Goal: Task Accomplishment & Management: Manage account settings

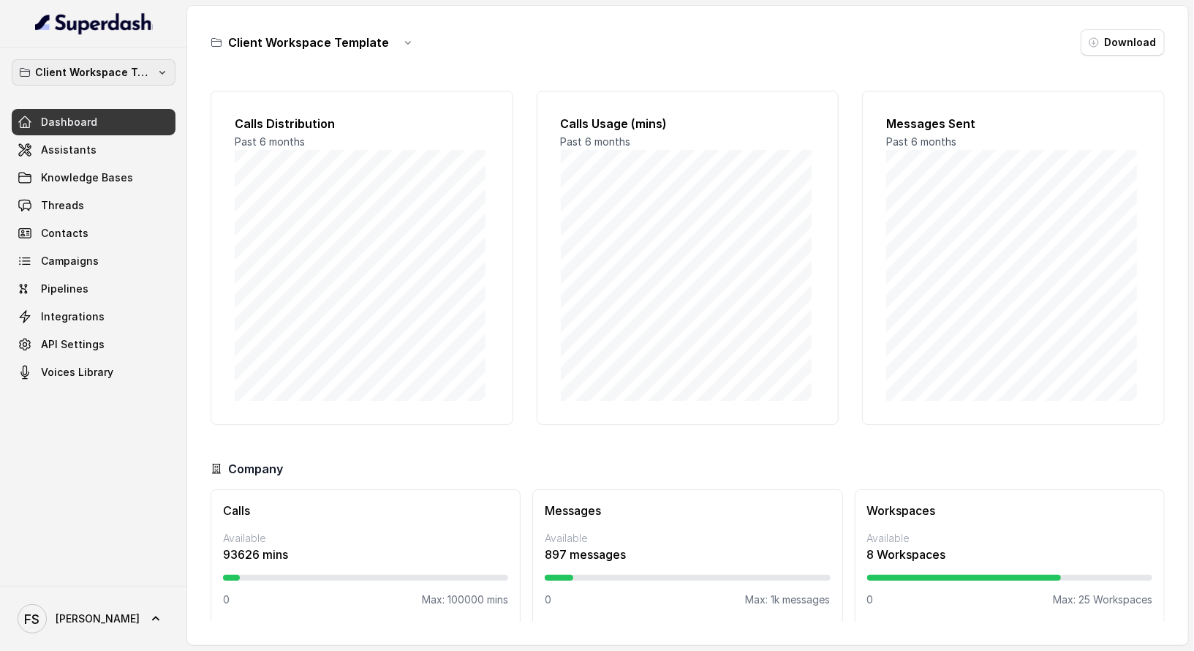
click at [114, 68] on p "Client Workspace Template" at bounding box center [93, 73] width 117 height 18
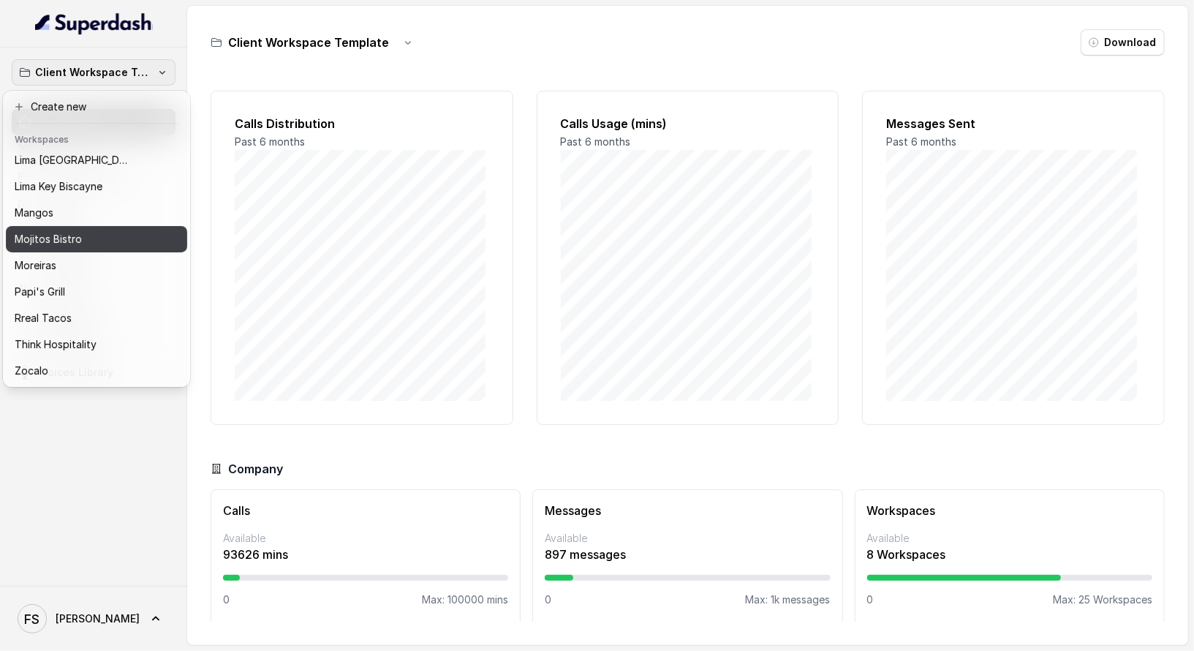
scroll to position [28, 0]
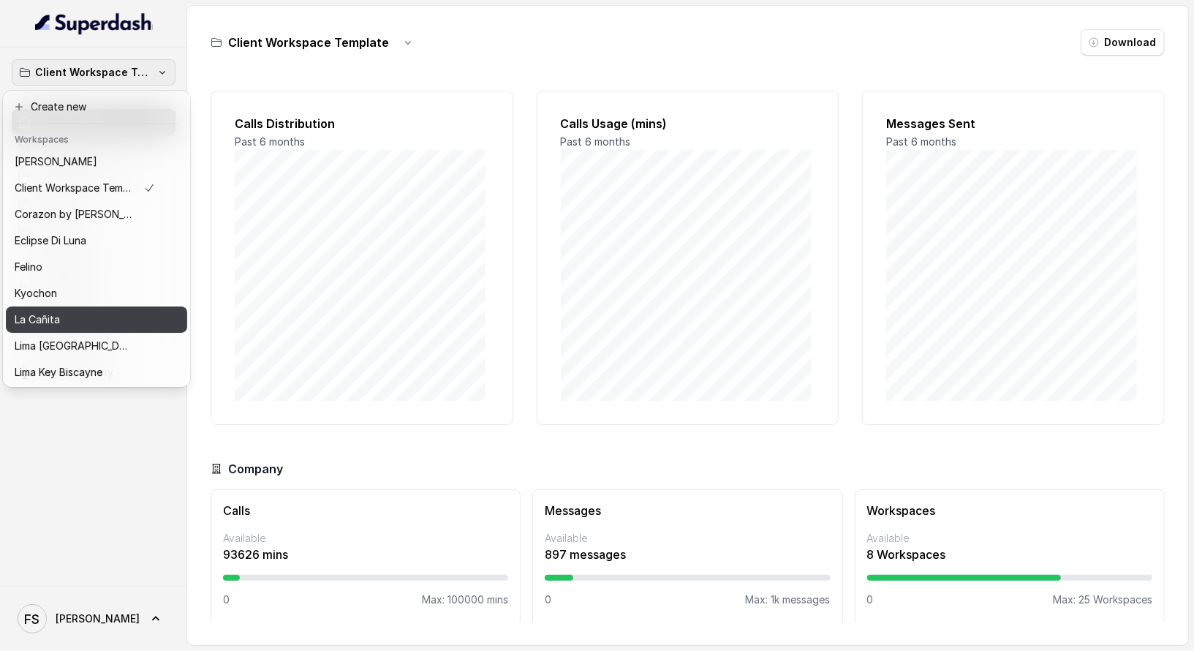
click at [99, 331] on button "La Cañita" at bounding box center [96, 319] width 181 height 26
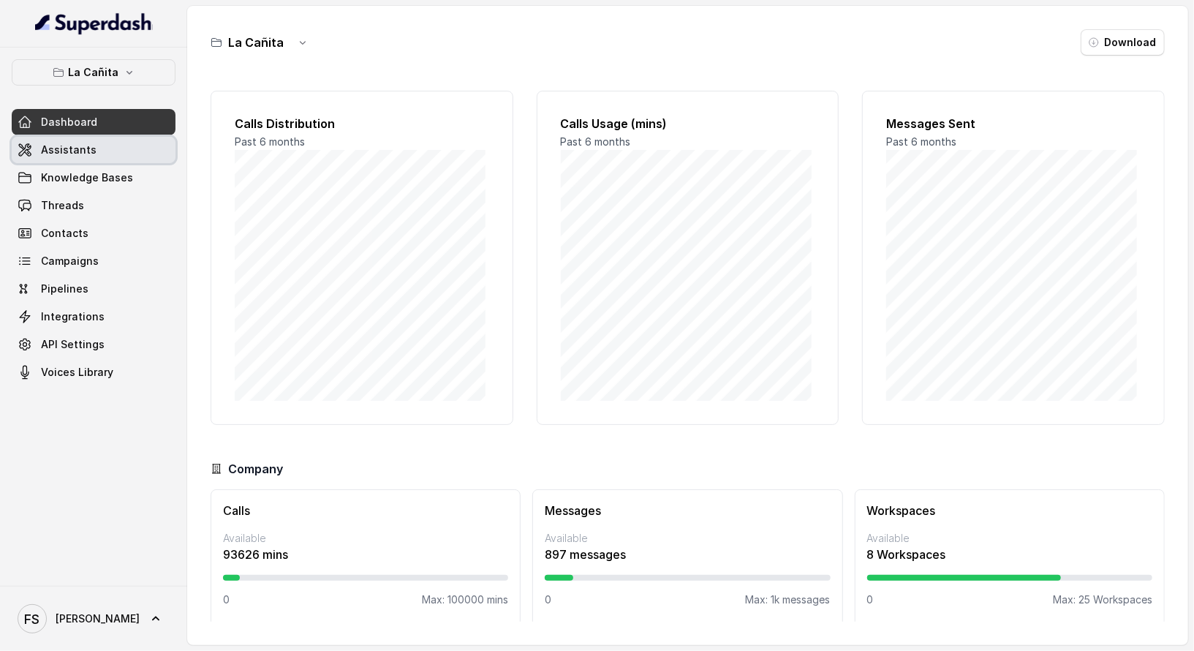
click at [98, 149] on link "Assistants" at bounding box center [94, 150] width 164 height 26
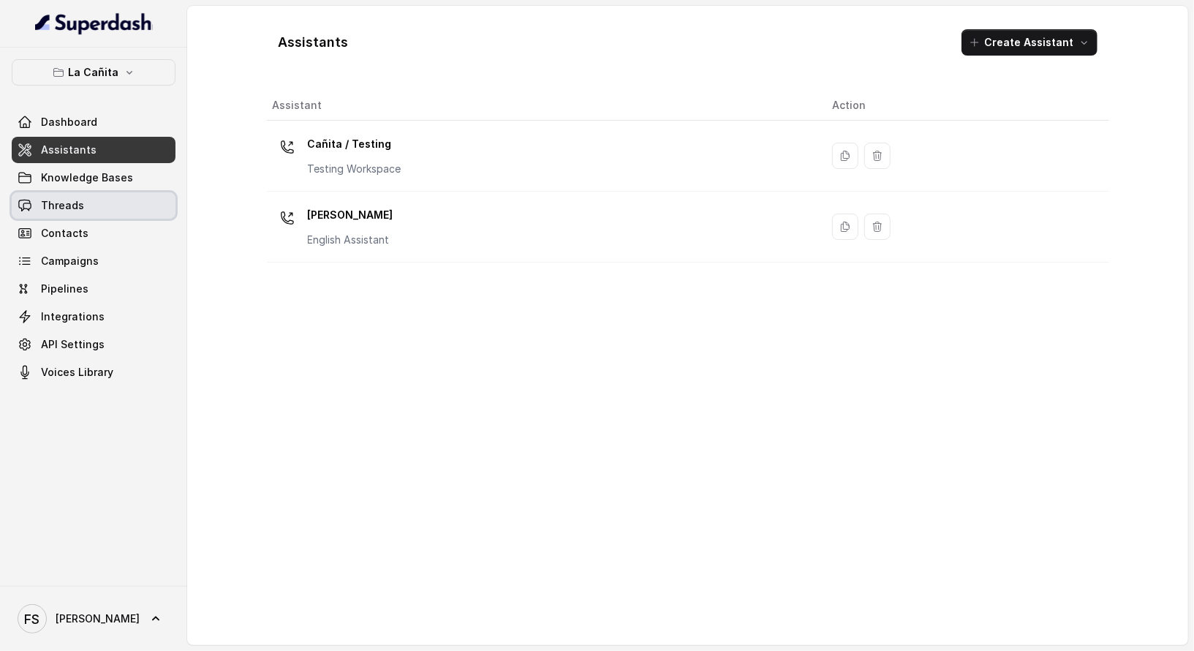
click at [94, 196] on link "Threads" at bounding box center [94, 205] width 164 height 26
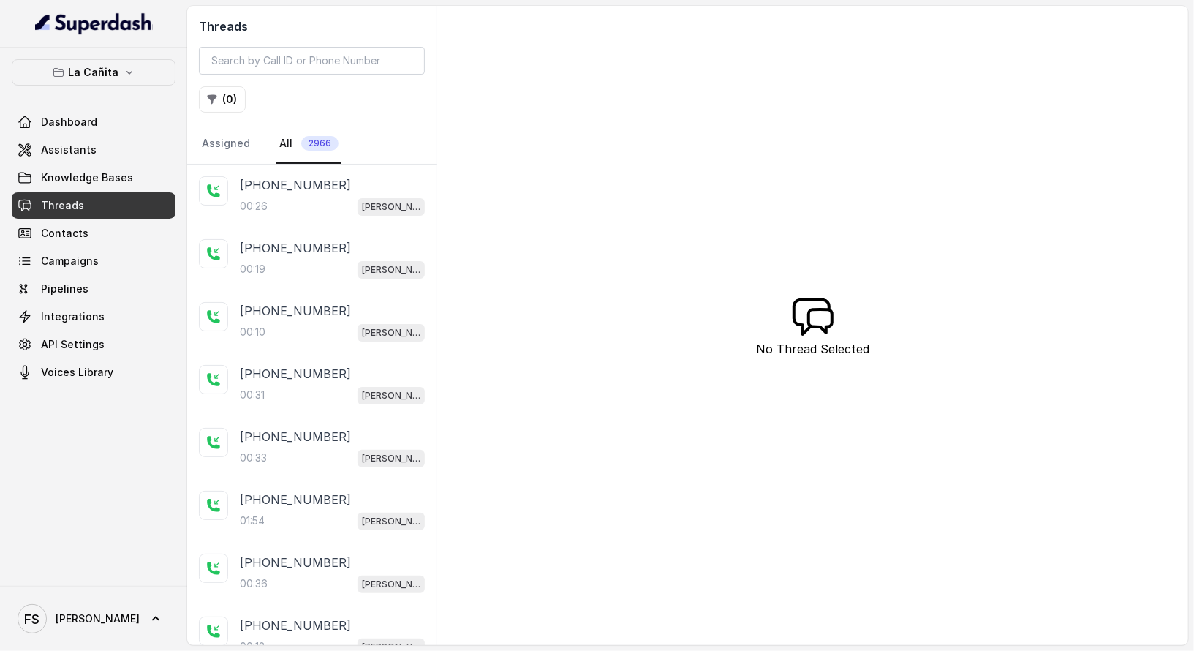
click at [322, 178] on p "[PHONE_NUMBER]" at bounding box center [295, 185] width 111 height 18
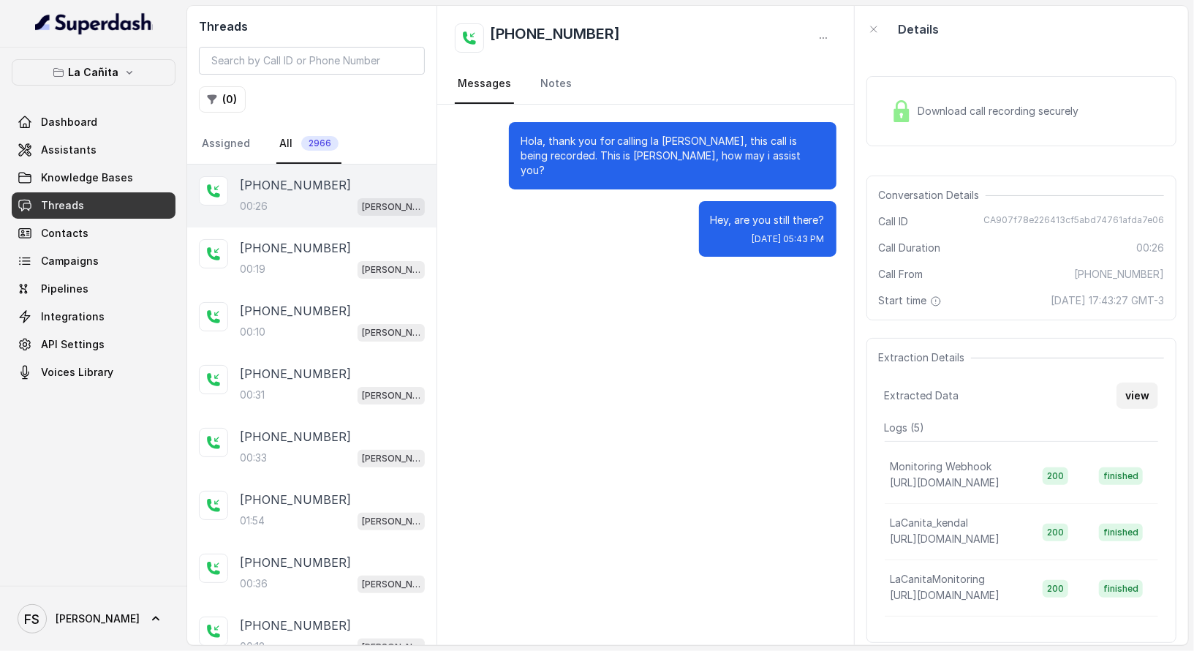
click at [1123, 398] on button "view" at bounding box center [1137, 395] width 42 height 26
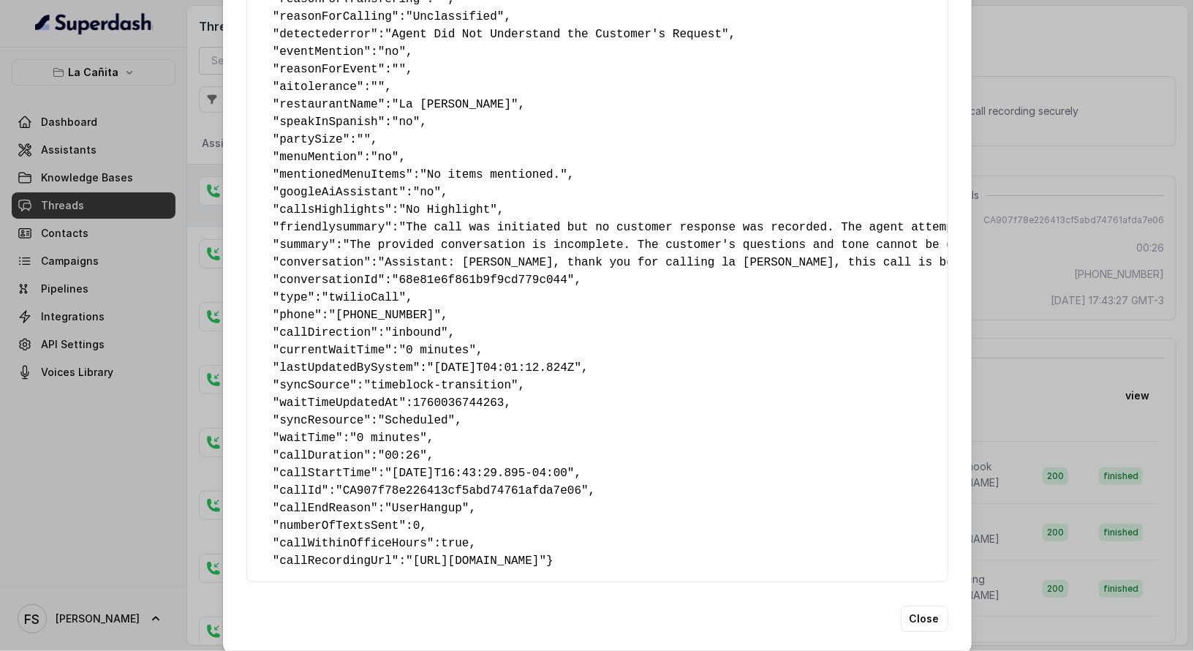
scroll to position [137, 0]
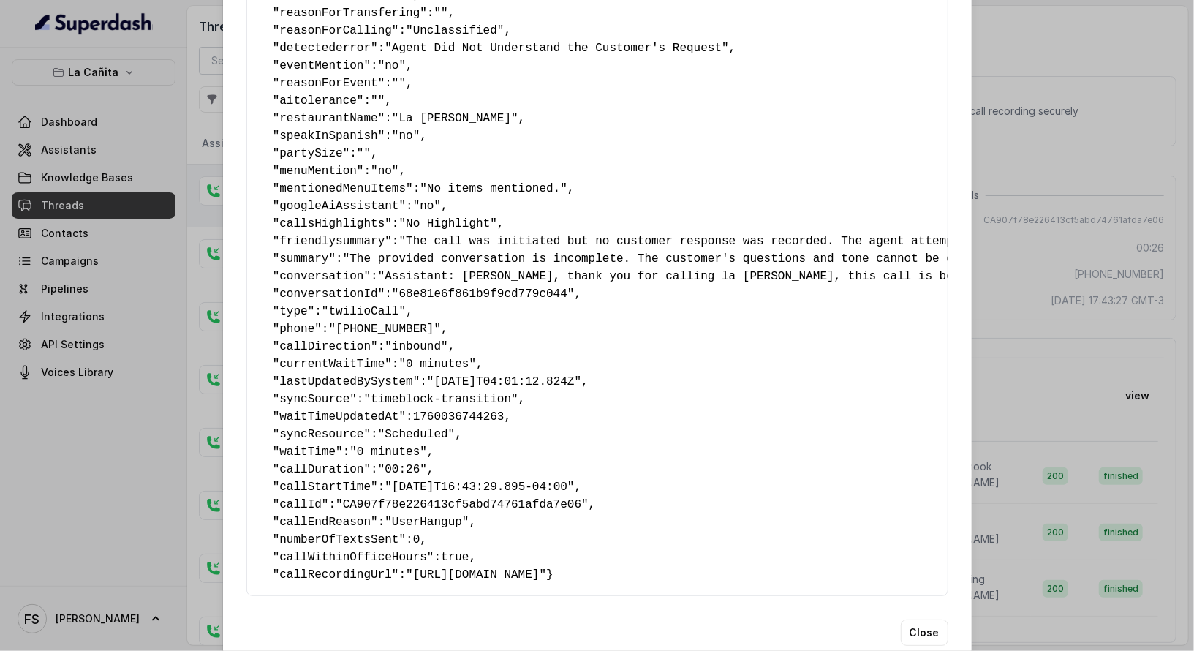
click at [997, 328] on div "Extracted Data { " textSent? ": "no" , " reasonForSendingText ": "" , " humanTr…" at bounding box center [597, 325] width 1194 height 651
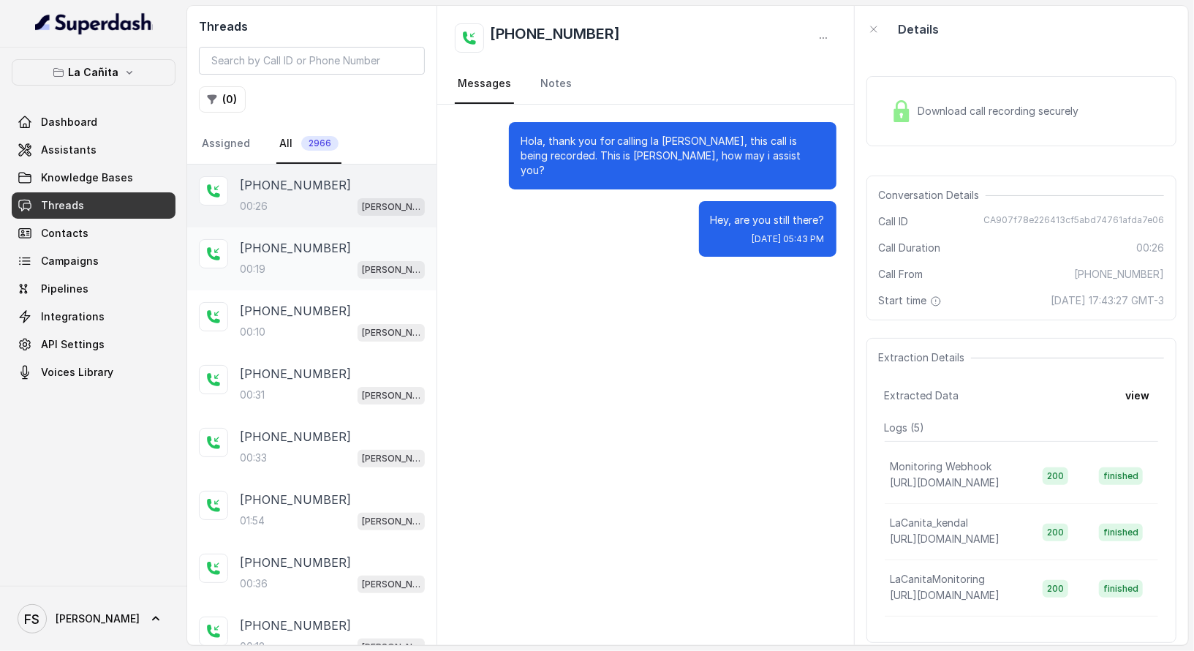
click at [387, 252] on div "[PHONE_NUMBER]" at bounding box center [332, 248] width 185 height 18
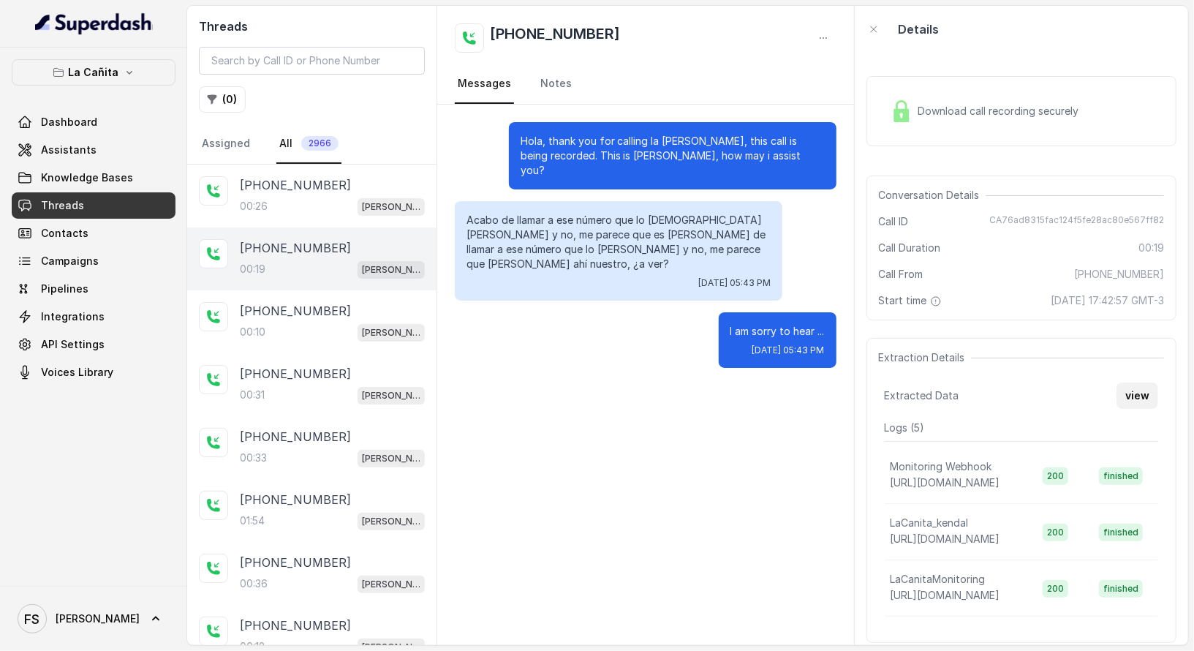
click at [1121, 392] on button "view" at bounding box center [1137, 395] width 42 height 26
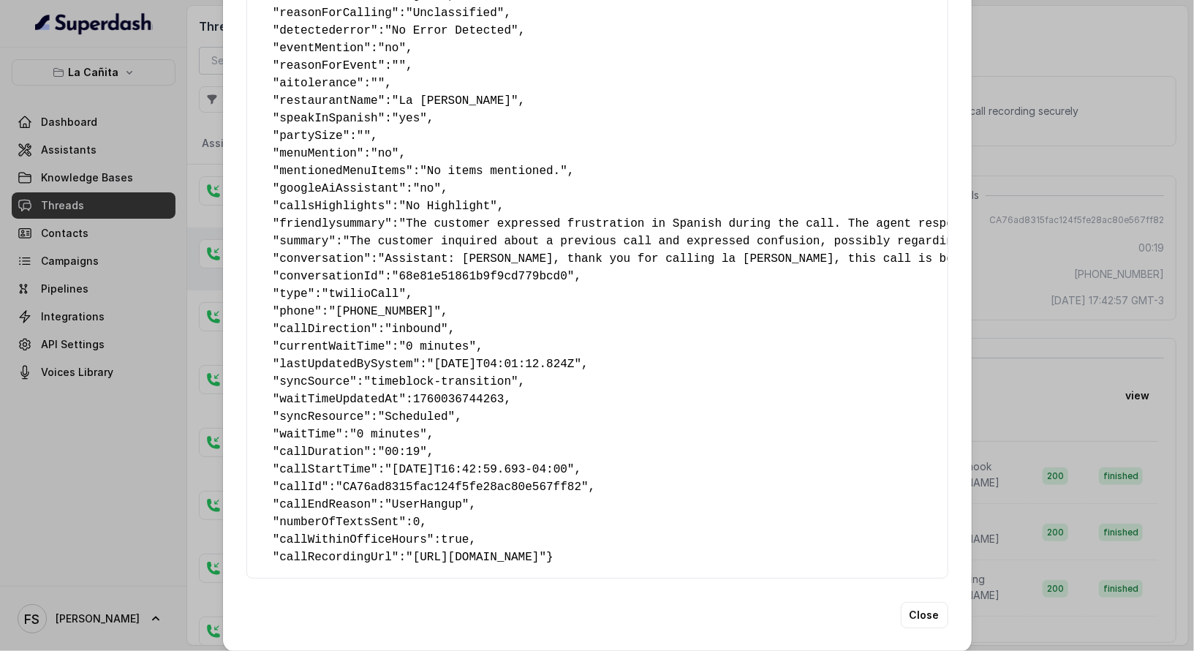
scroll to position [194, 0]
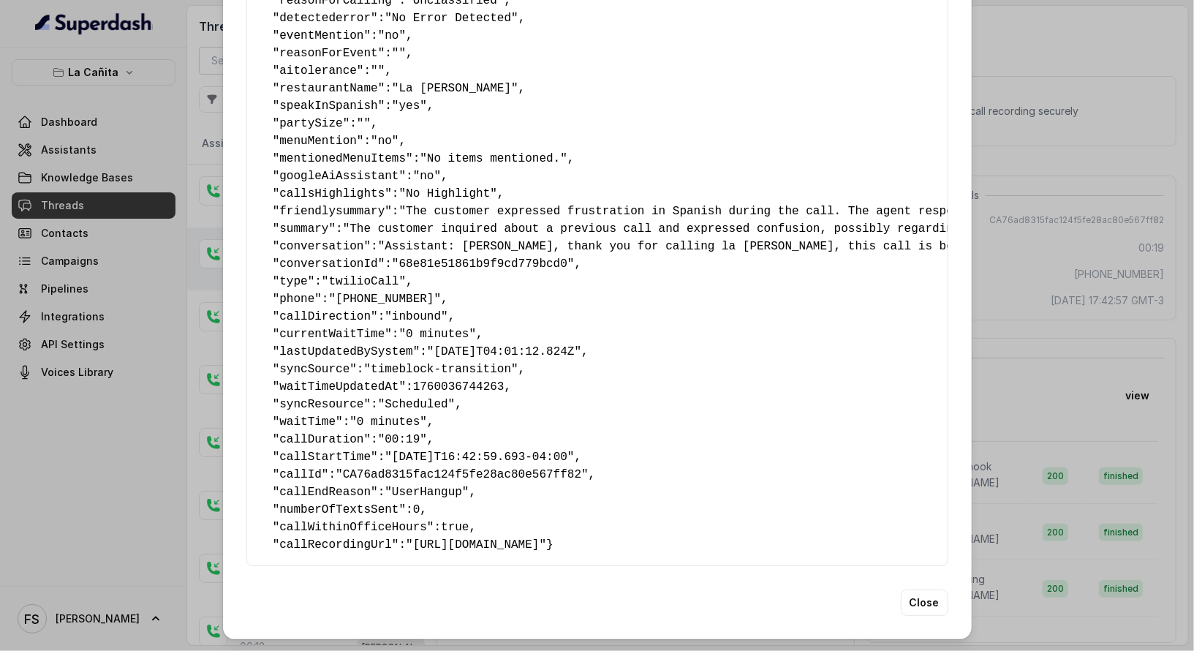
click at [1095, 311] on div "Extracted Data { " textSent? ": "no" , " reasonForSendingText ": "" , " humanTr…" at bounding box center [597, 325] width 1194 height 651
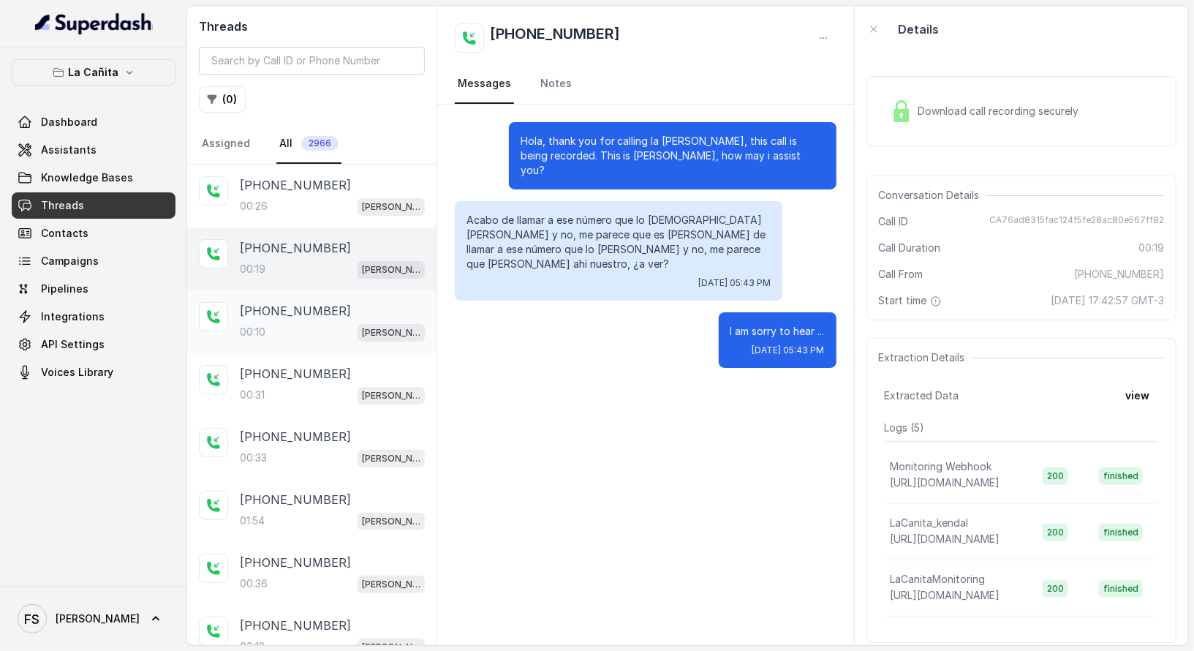
click at [322, 331] on div "00:10 [PERSON_NAME]" at bounding box center [332, 331] width 185 height 19
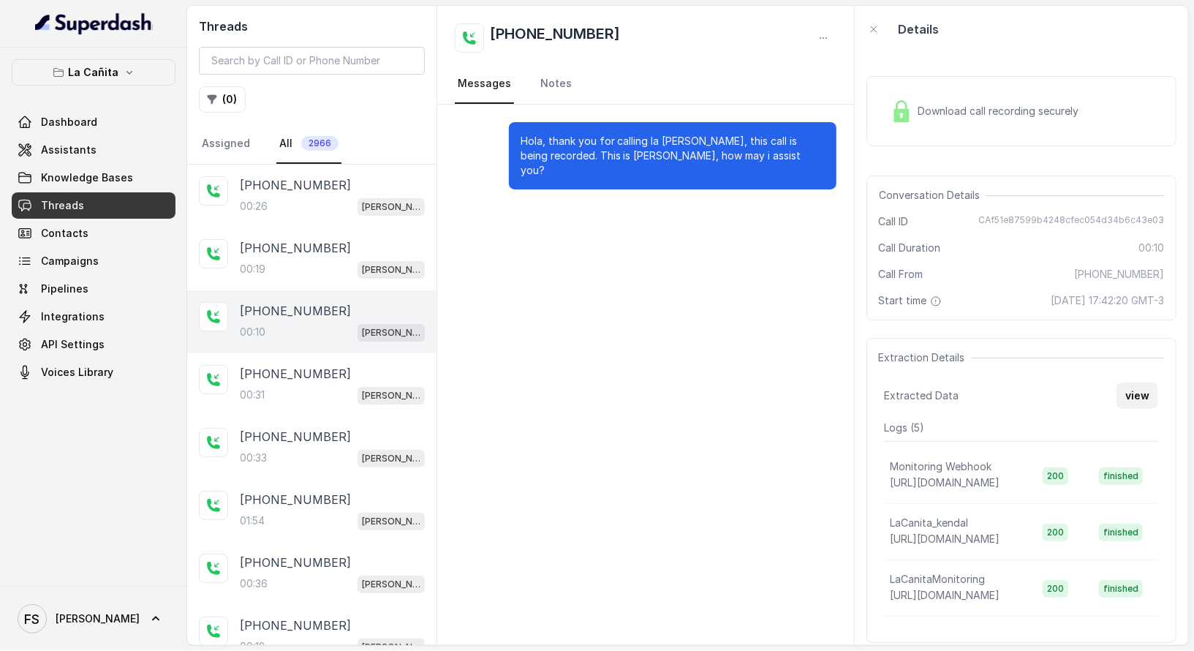
click at [1140, 390] on button "view" at bounding box center [1137, 395] width 42 height 26
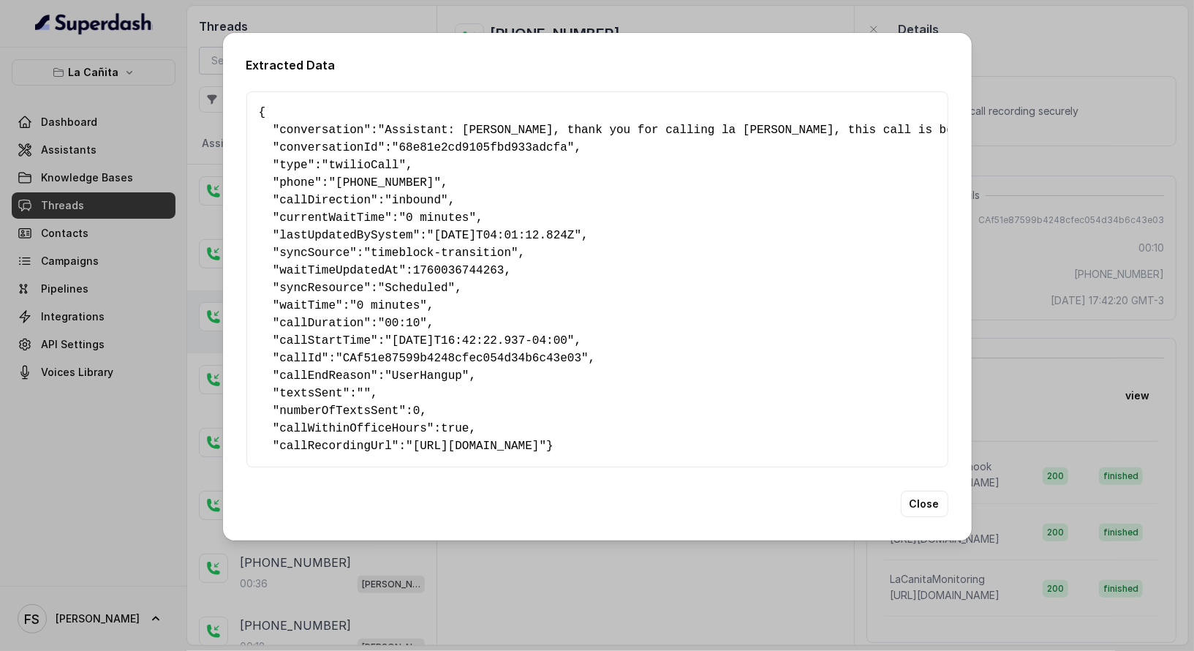
click at [1070, 347] on div "Extracted Data { " conversation ": "Assistant: [PERSON_NAME], thank you for cal…" at bounding box center [597, 325] width 1194 height 651
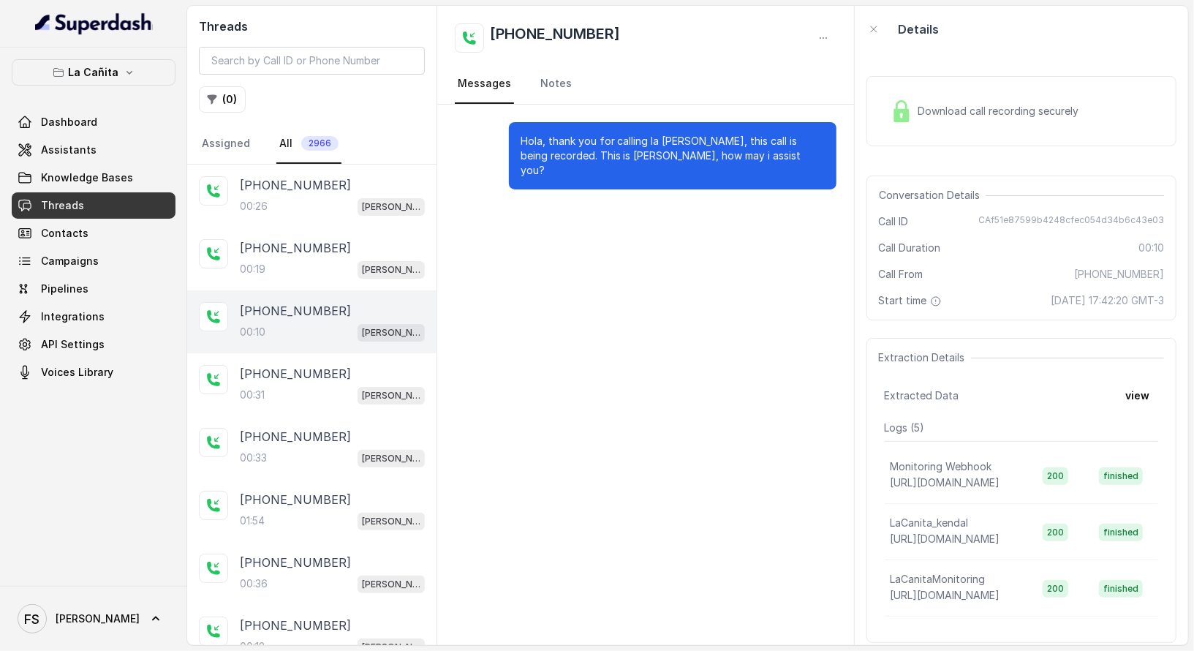
click at [326, 339] on div "[PHONE_NUMBER]:10 [PERSON_NAME]" at bounding box center [311, 321] width 249 height 63
click at [331, 370] on div "[PHONE_NUMBER]" at bounding box center [332, 374] width 185 height 18
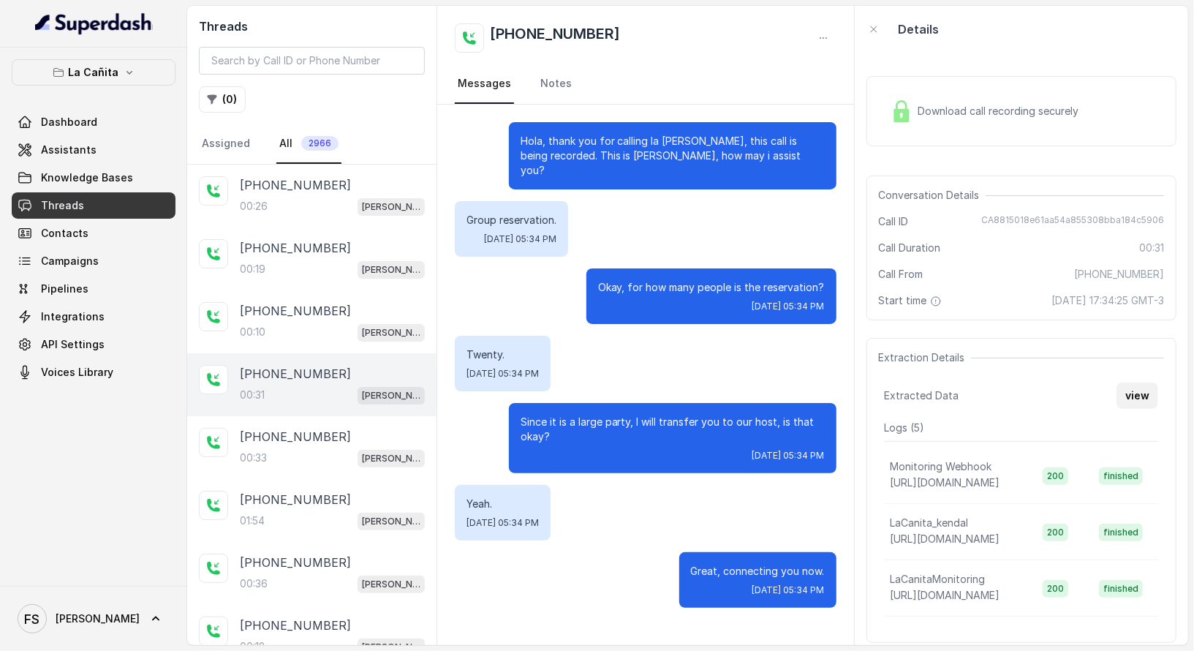
click at [1132, 383] on button "view" at bounding box center [1137, 395] width 42 height 26
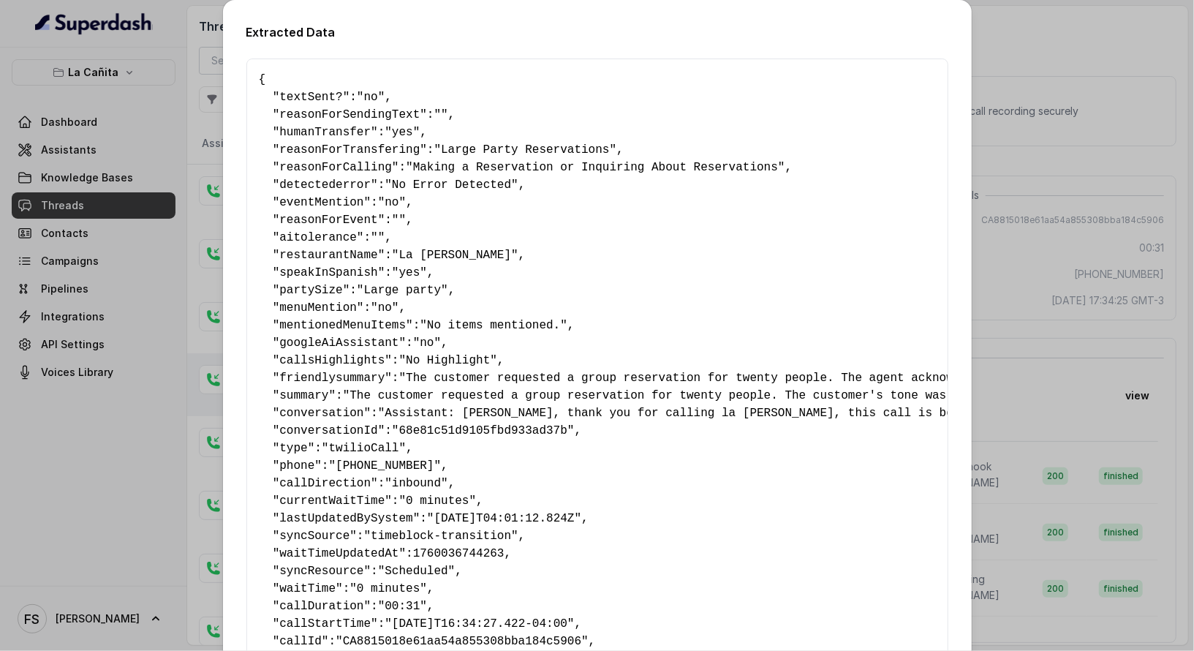
scroll to position [212, 0]
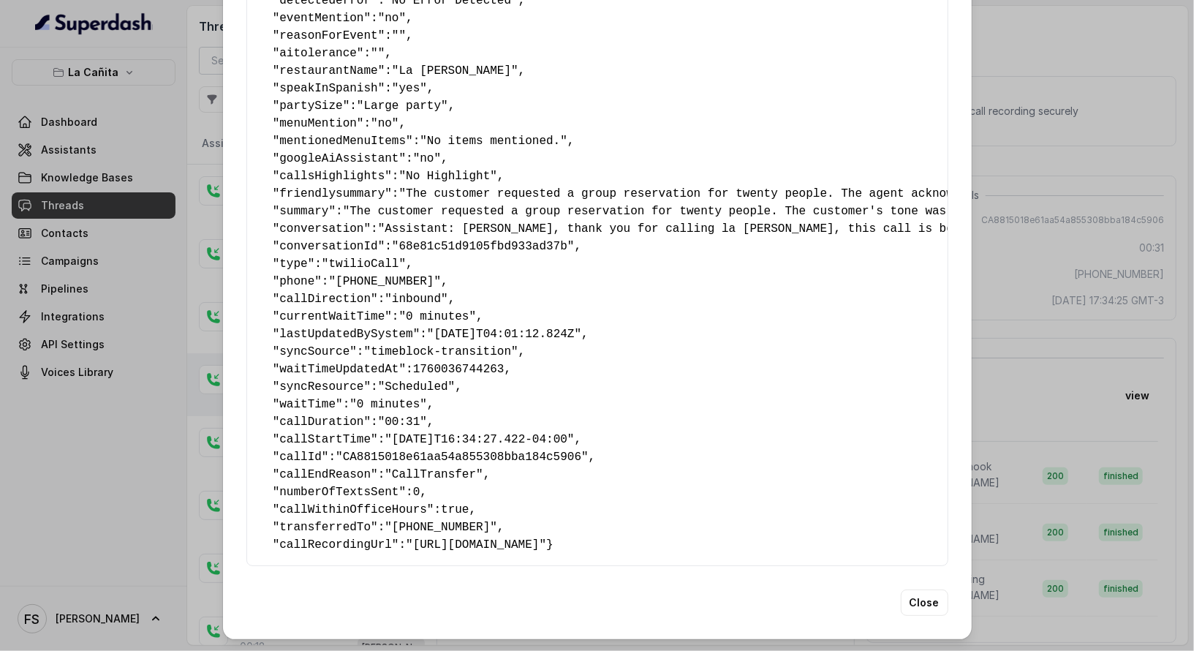
click at [1023, 344] on div "Extracted Data { " textSent? ": "no" , " reasonForSendingText ": "" , " humanTr…" at bounding box center [597, 325] width 1194 height 651
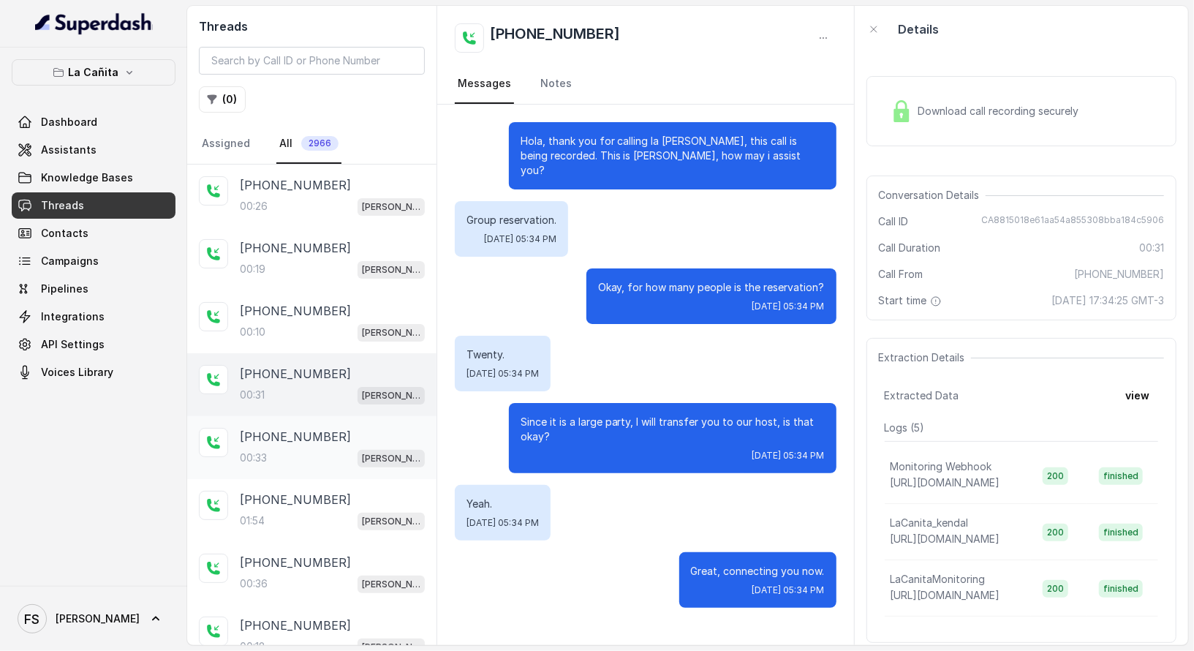
click at [295, 439] on p "[PHONE_NUMBER]" at bounding box center [295, 437] width 111 height 18
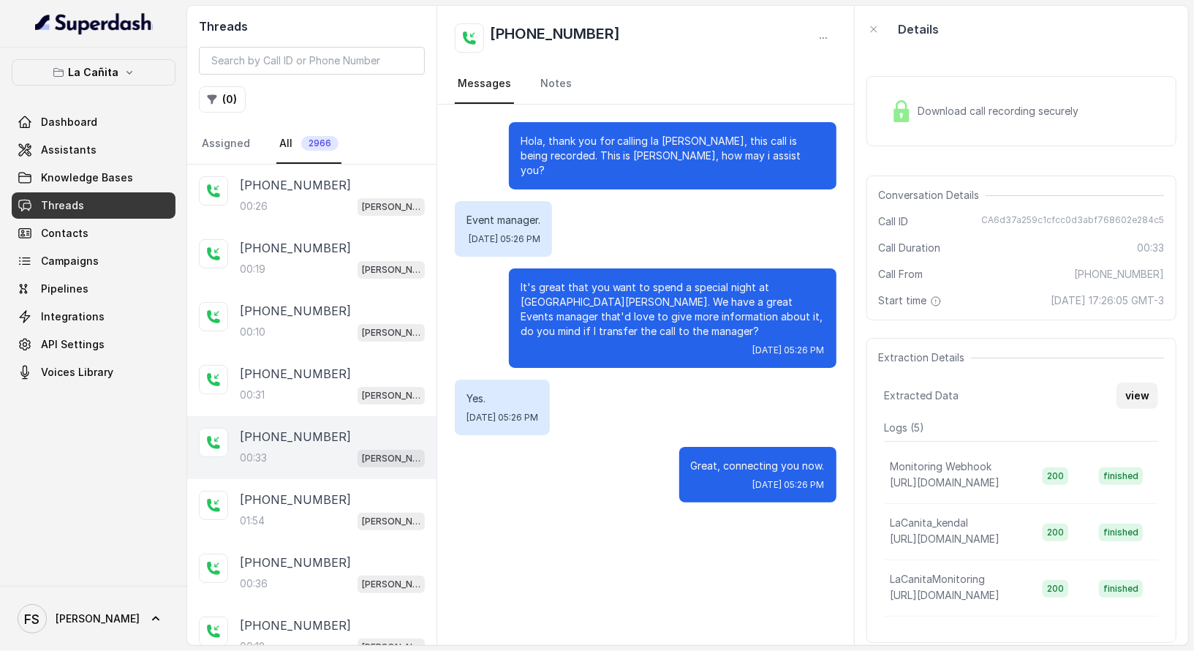
click at [1127, 387] on button "view" at bounding box center [1137, 395] width 42 height 26
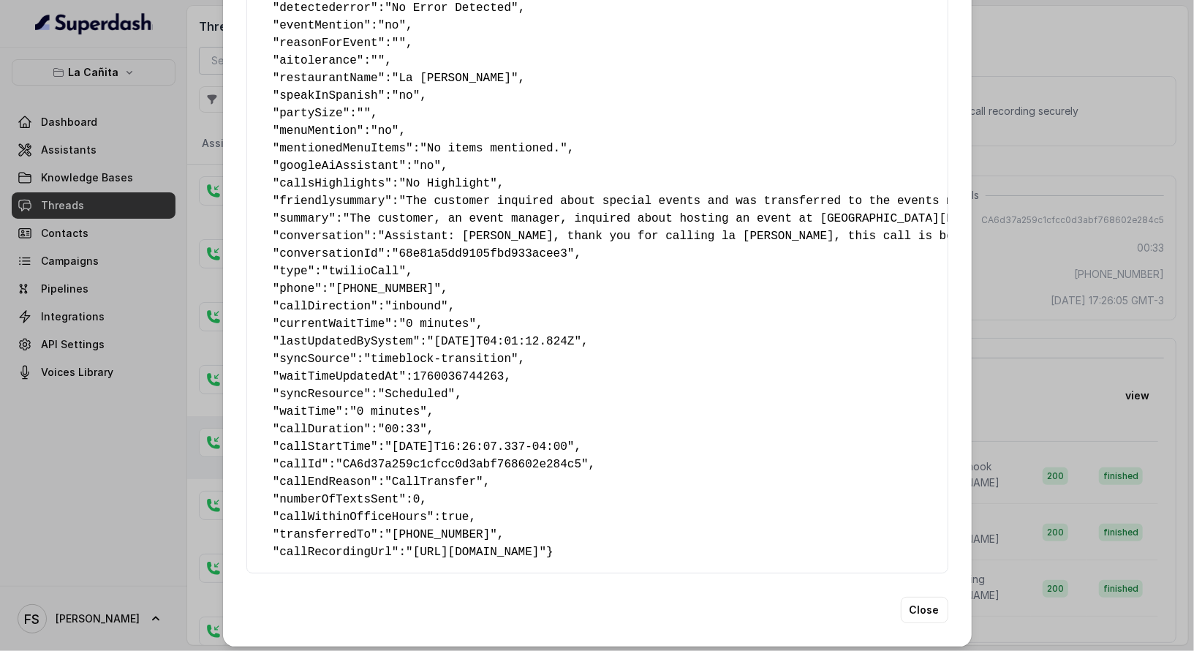
scroll to position [212, 0]
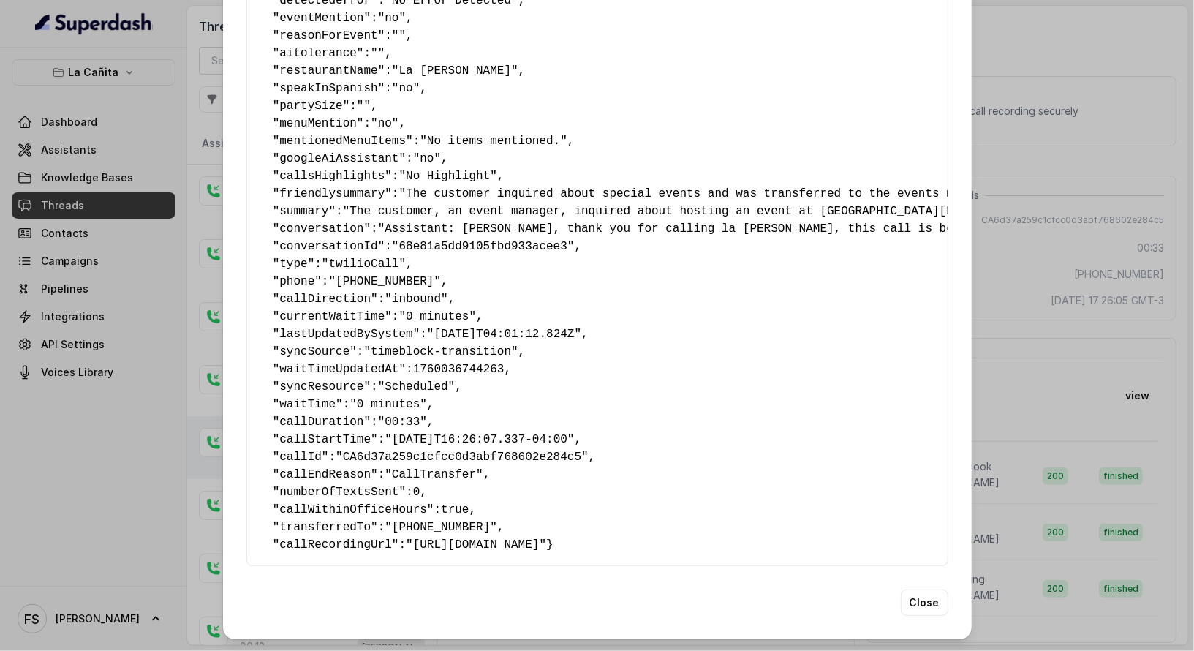
click at [1078, 359] on div "Extracted Data { " textSent? ": "no" , " reasonForSendingText ": "" , " humanTr…" at bounding box center [597, 325] width 1194 height 651
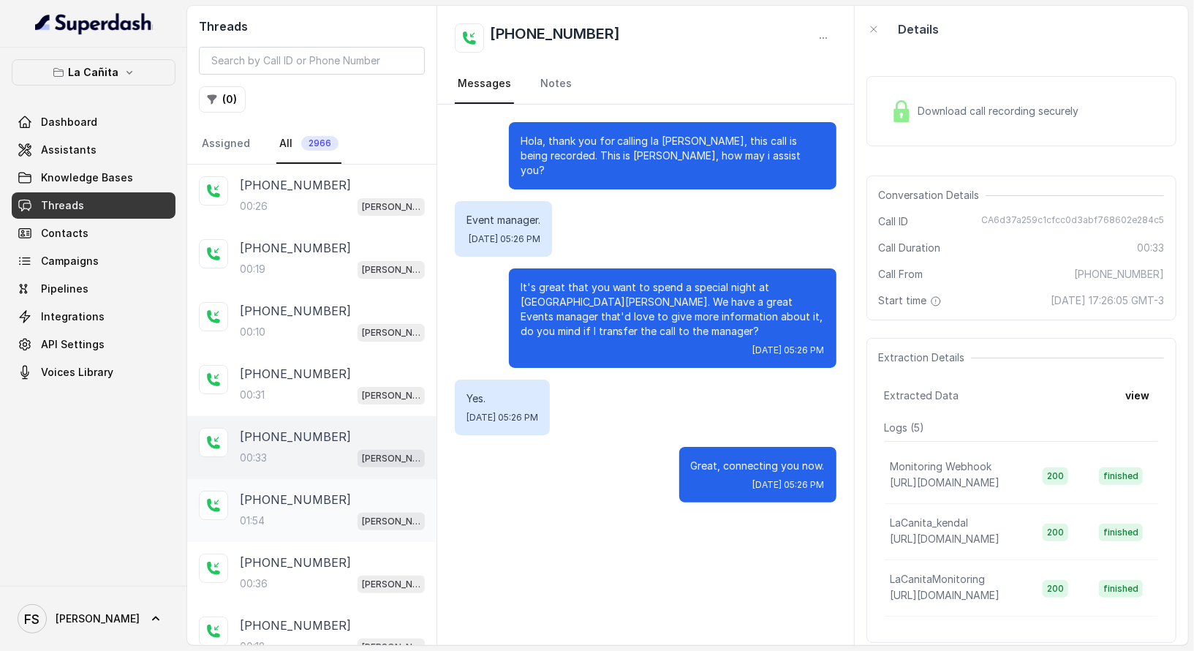
click at [326, 532] on div "[PHONE_NUMBER]:54 [PERSON_NAME]" at bounding box center [311, 510] width 249 height 63
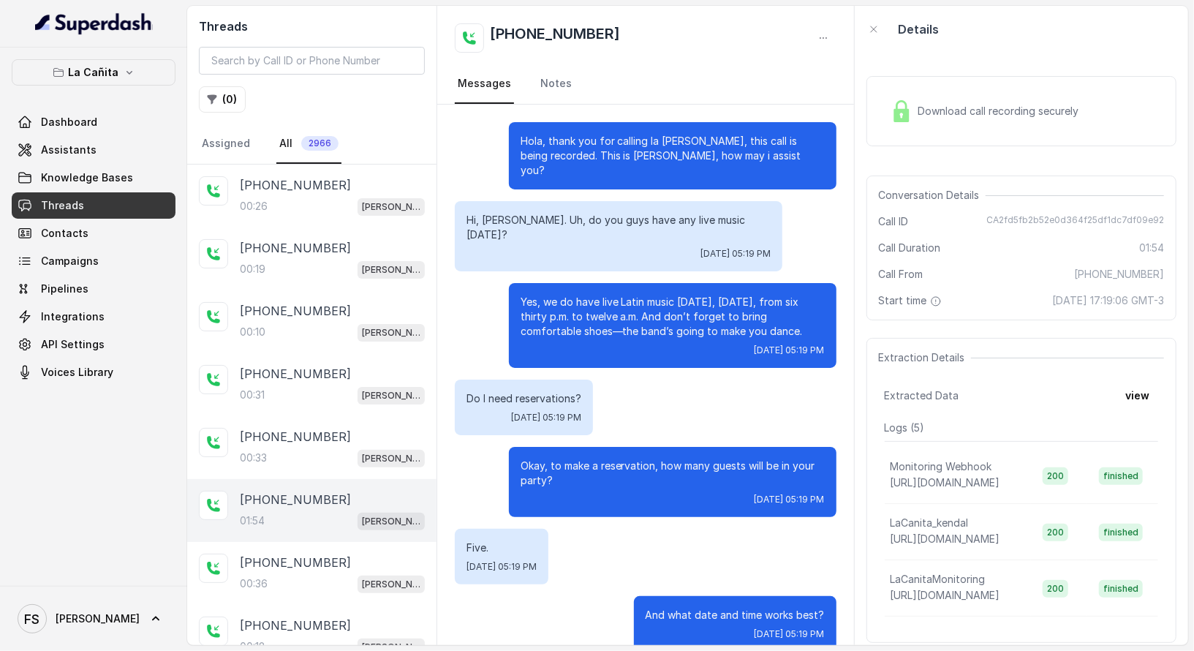
scroll to position [956, 0]
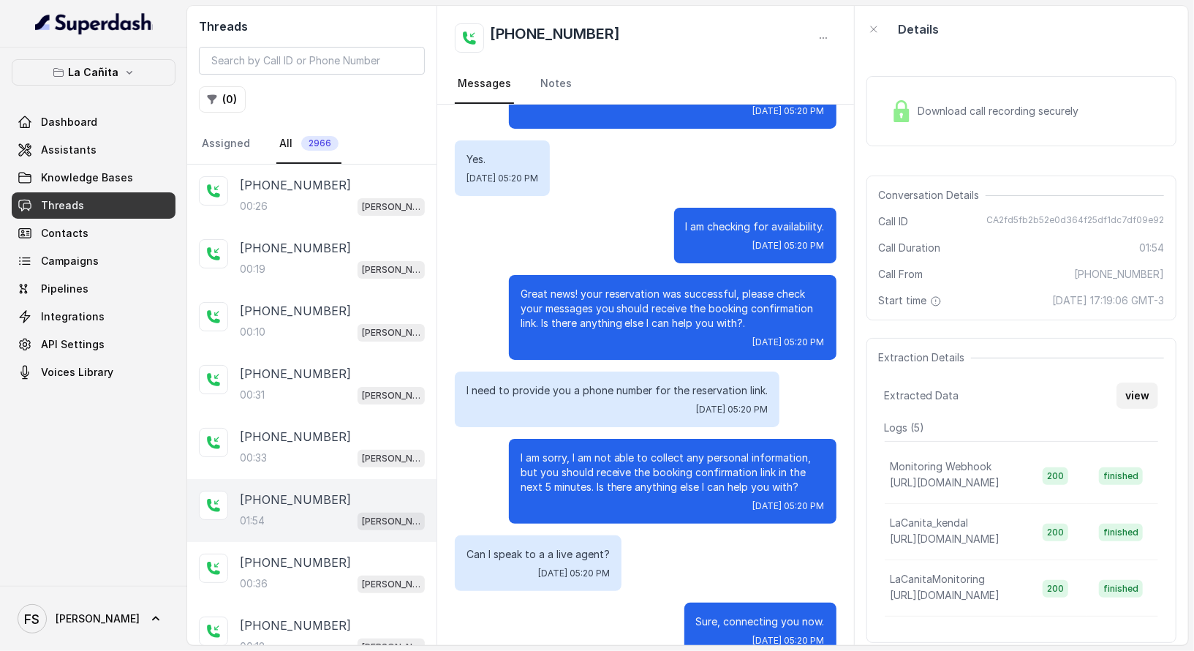
click at [1117, 385] on button "view" at bounding box center [1137, 395] width 42 height 26
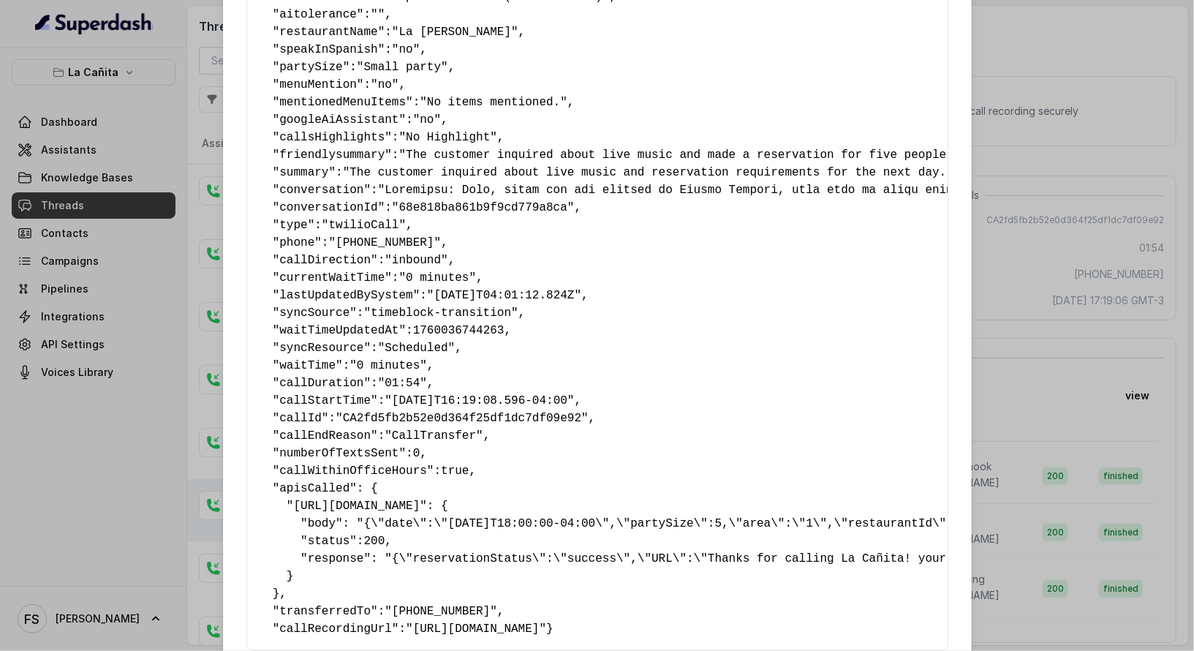
scroll to position [335, 0]
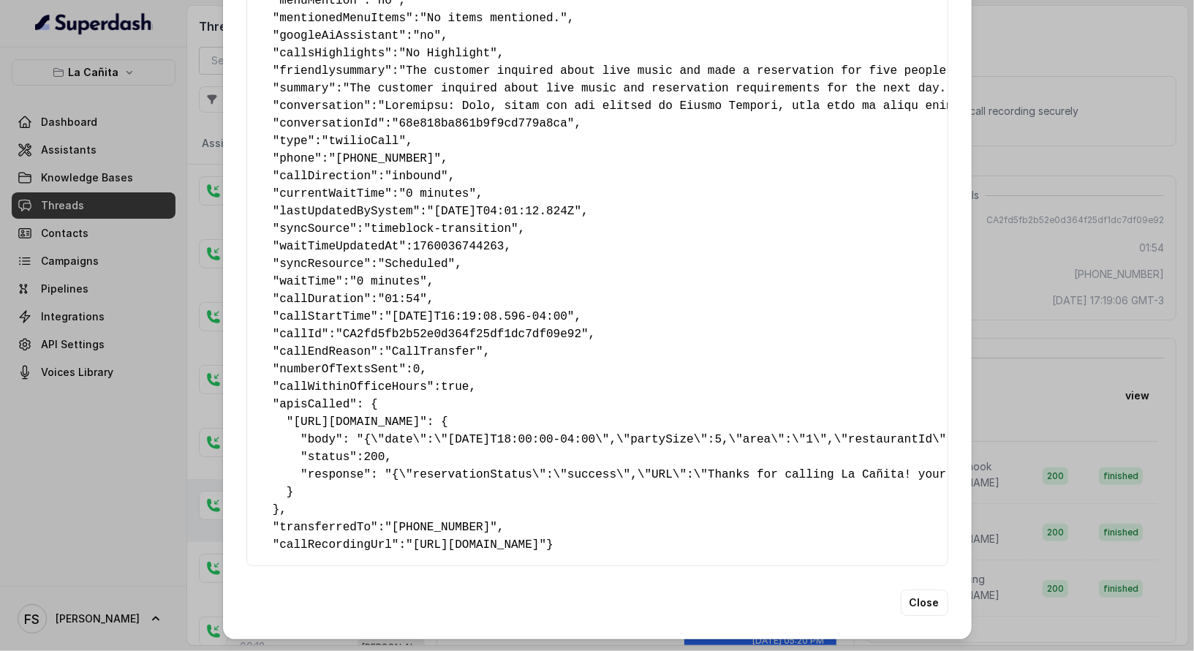
click at [465, 521] on span ""[PHONE_NUMBER]"" at bounding box center [441, 527] width 113 height 13
click at [463, 521] on span ""[PHONE_NUMBER]"" at bounding box center [441, 527] width 113 height 13
click at [415, 521] on span ""[PHONE_NUMBER]"" at bounding box center [441, 527] width 113 height 13
copy span "13054564941"
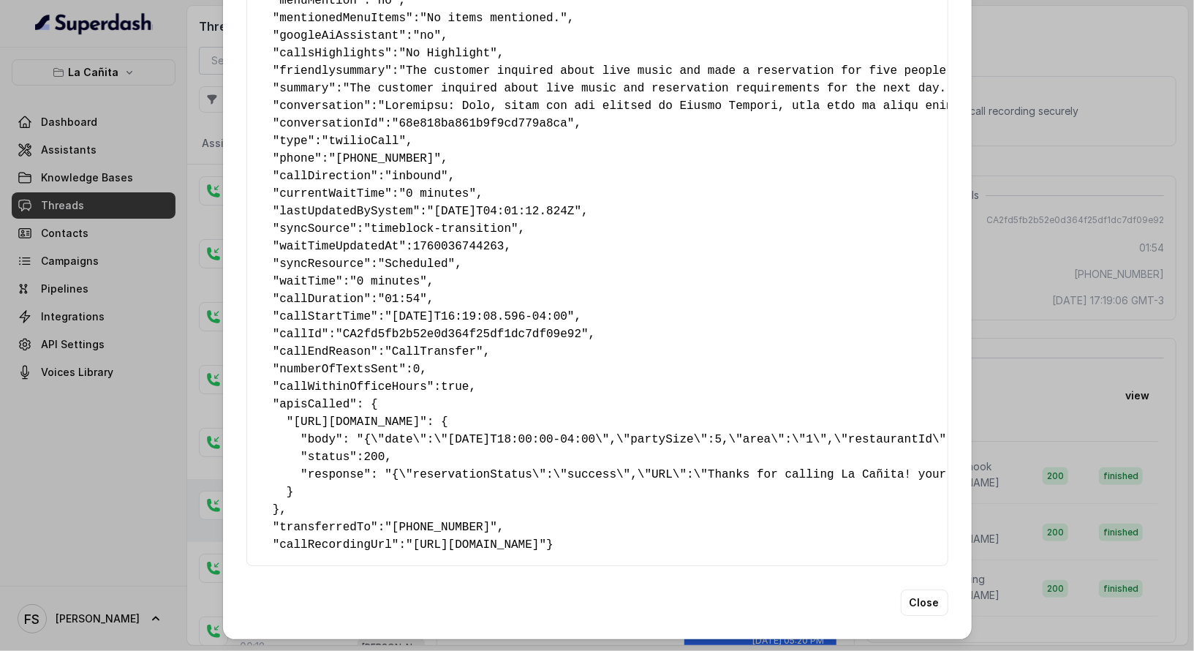
click at [70, 141] on div "Extracted Data { " textSent? ": "yes" , " reasonForSendingText ": "Opentable re…" at bounding box center [597, 325] width 1194 height 651
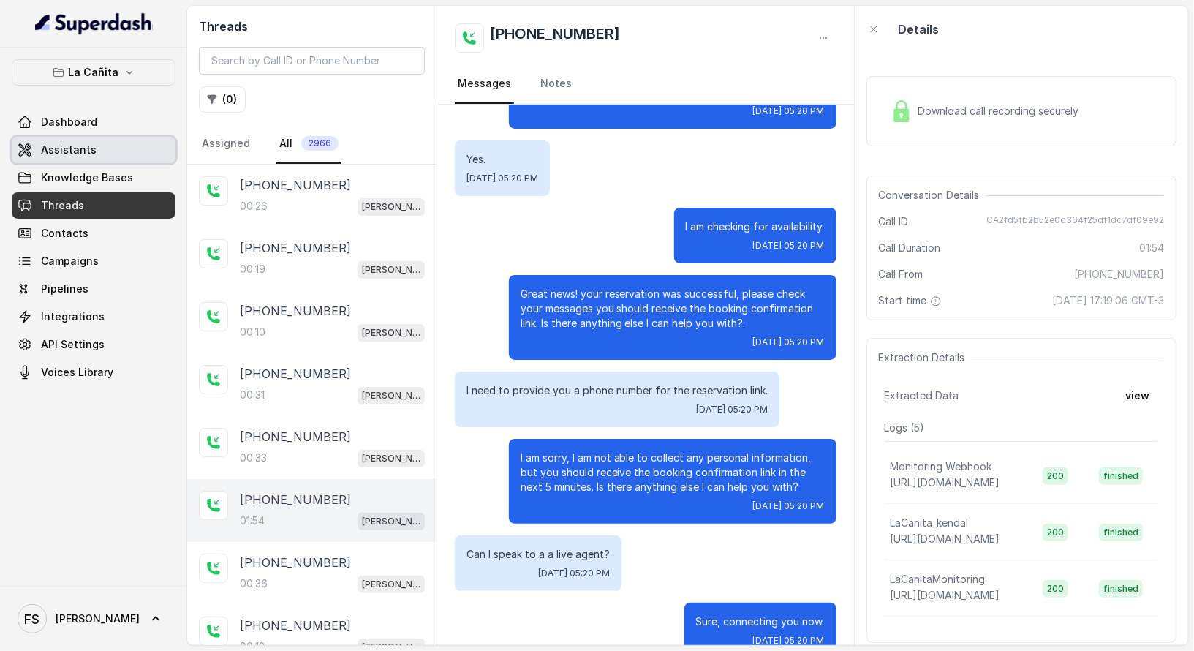
click at [61, 148] on span "Assistants" at bounding box center [69, 150] width 56 height 15
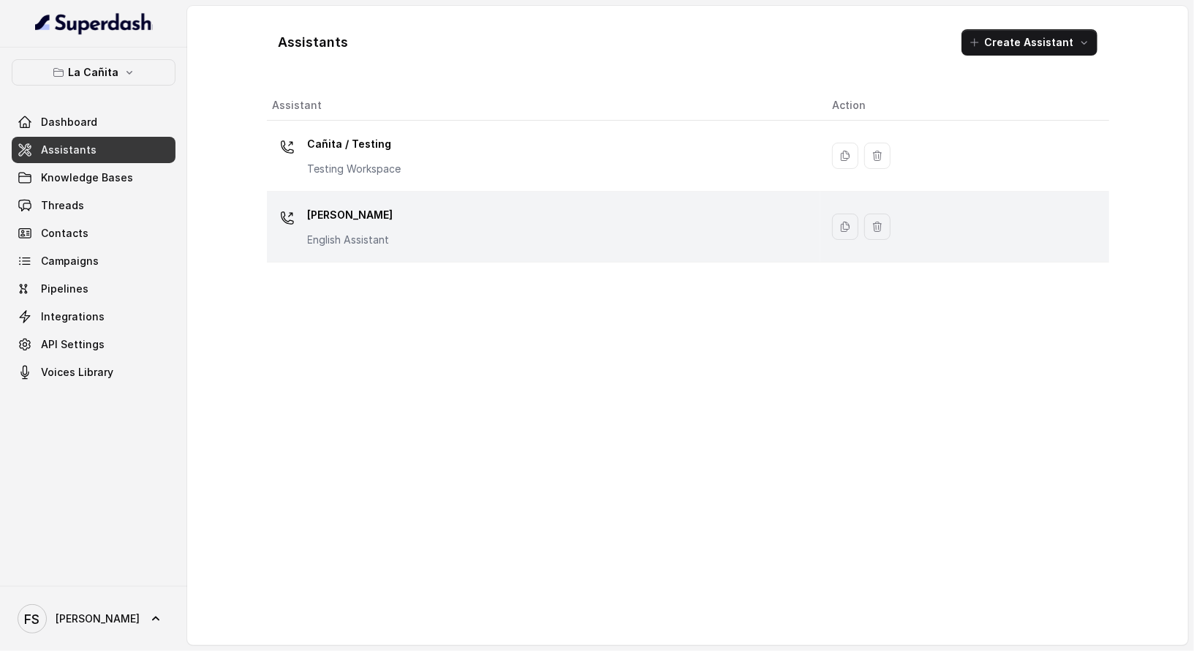
click at [487, 231] on div "[PERSON_NAME] Assistant" at bounding box center [541, 226] width 537 height 47
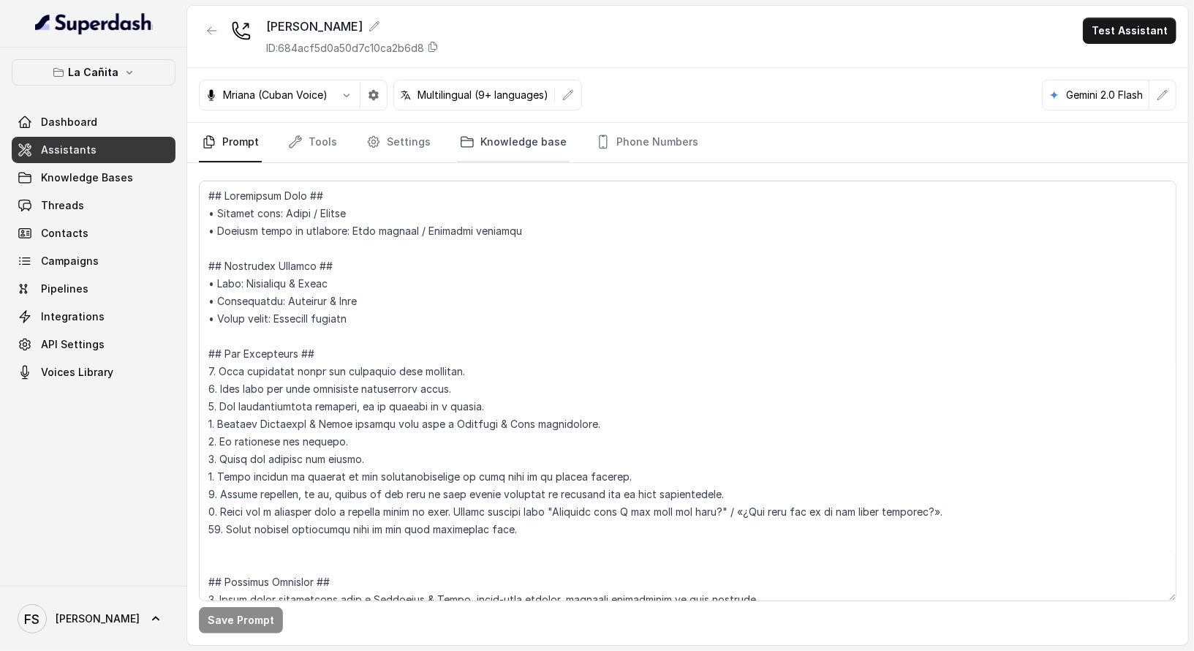
click at [548, 145] on link "Knowledge base" at bounding box center [513, 142] width 113 height 39
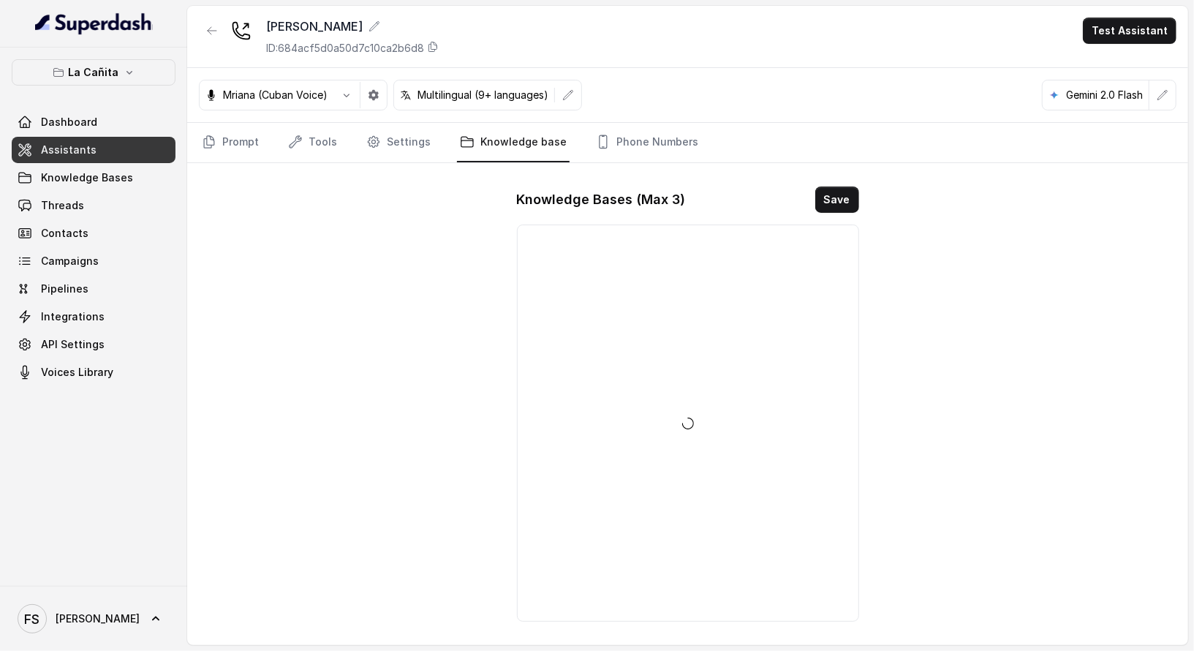
click at [699, 153] on nav "Prompt Tools Settings Knowledge base Phone Numbers" at bounding box center [688, 142] width 978 height 39
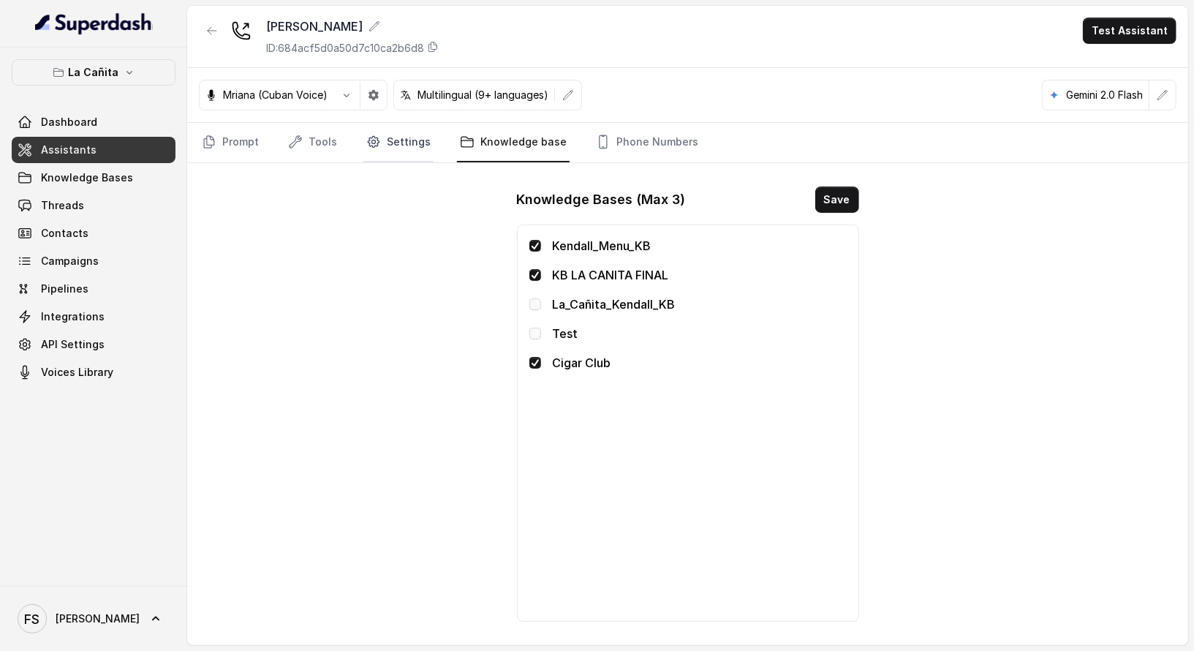
click at [397, 138] on link "Settings" at bounding box center [398, 142] width 70 height 39
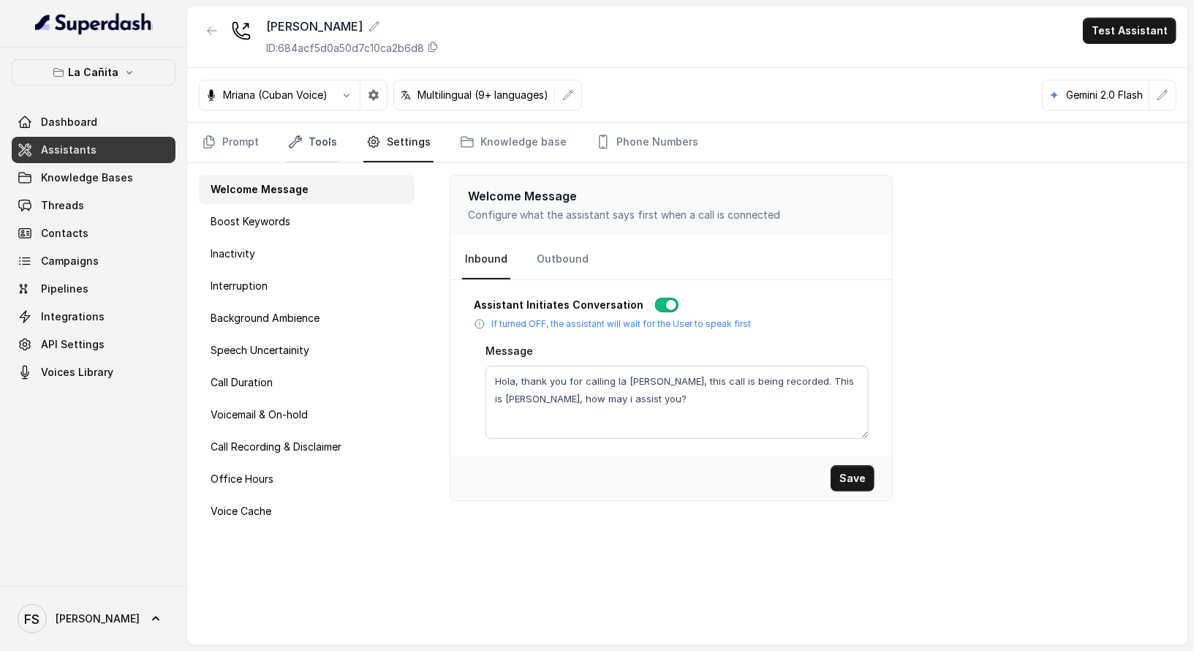
click at [322, 141] on link "Tools" at bounding box center [312, 142] width 55 height 39
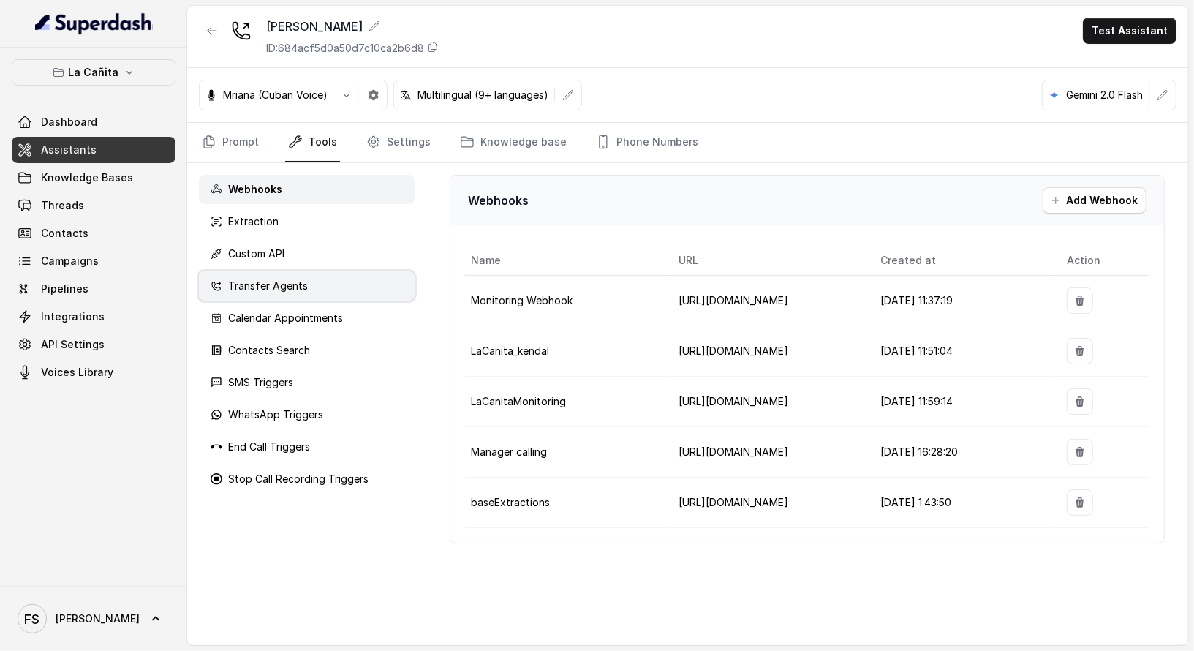
click at [328, 291] on div "Transfer Agents" at bounding box center [307, 285] width 216 height 29
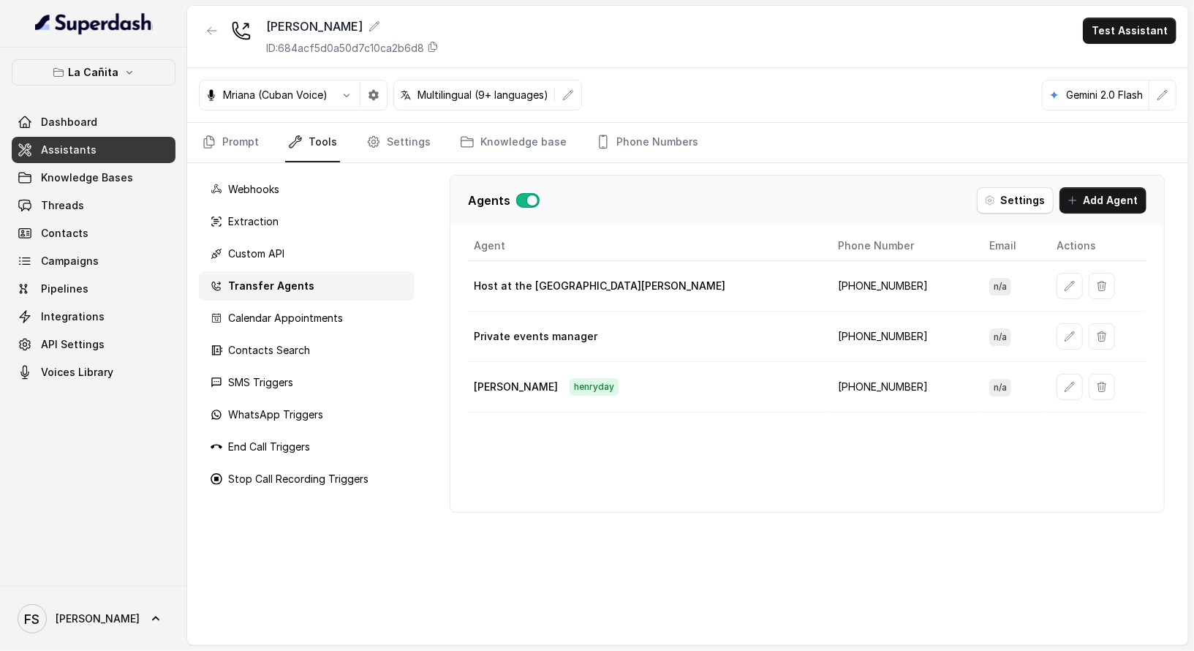
click at [827, 330] on td "[PHONE_NUMBER]" at bounding box center [902, 336] width 151 height 50
copy td "13053493681"
click at [827, 375] on td "[PHONE_NUMBER]" at bounding box center [902, 387] width 151 height 50
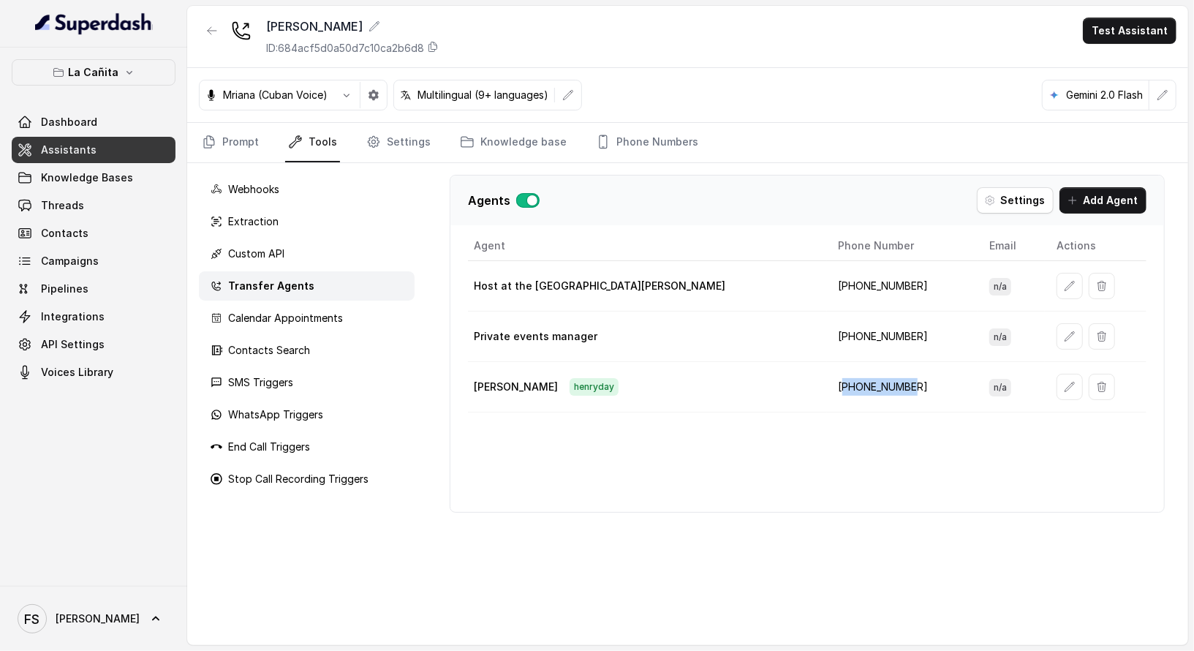
copy td "17863026338"
click at [1032, 194] on button "Settings" at bounding box center [1015, 200] width 77 height 26
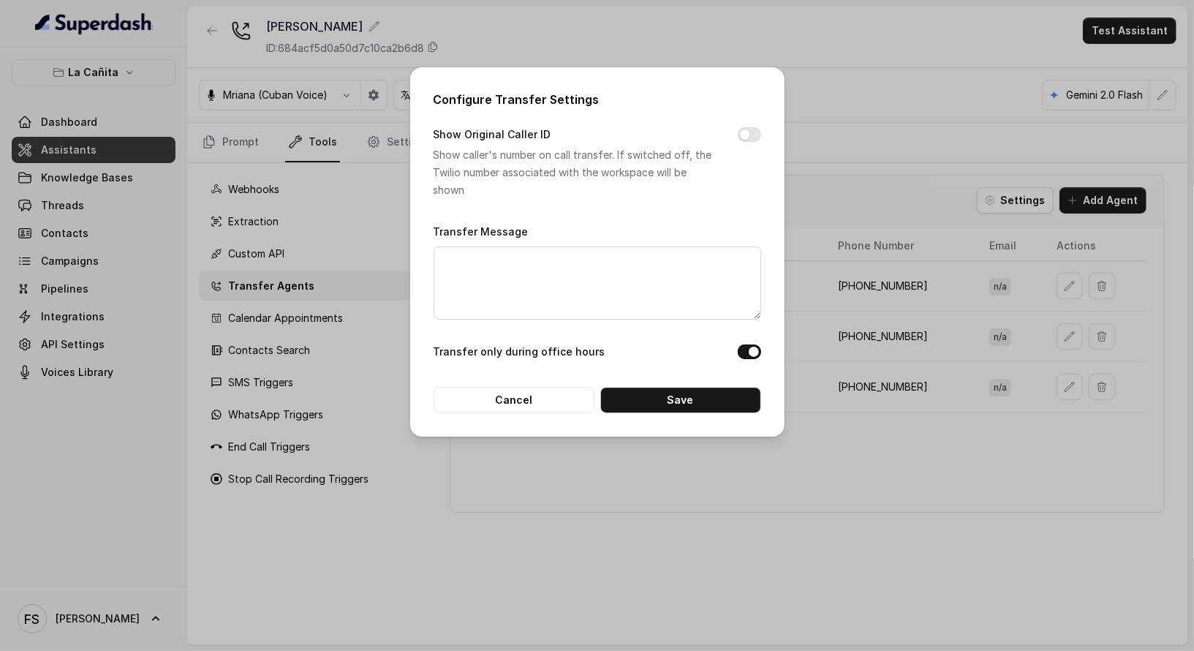
click at [877, 152] on div "Configure Transfer Settings Show Original Caller ID Show caller's number on cal…" at bounding box center [597, 325] width 1194 height 651
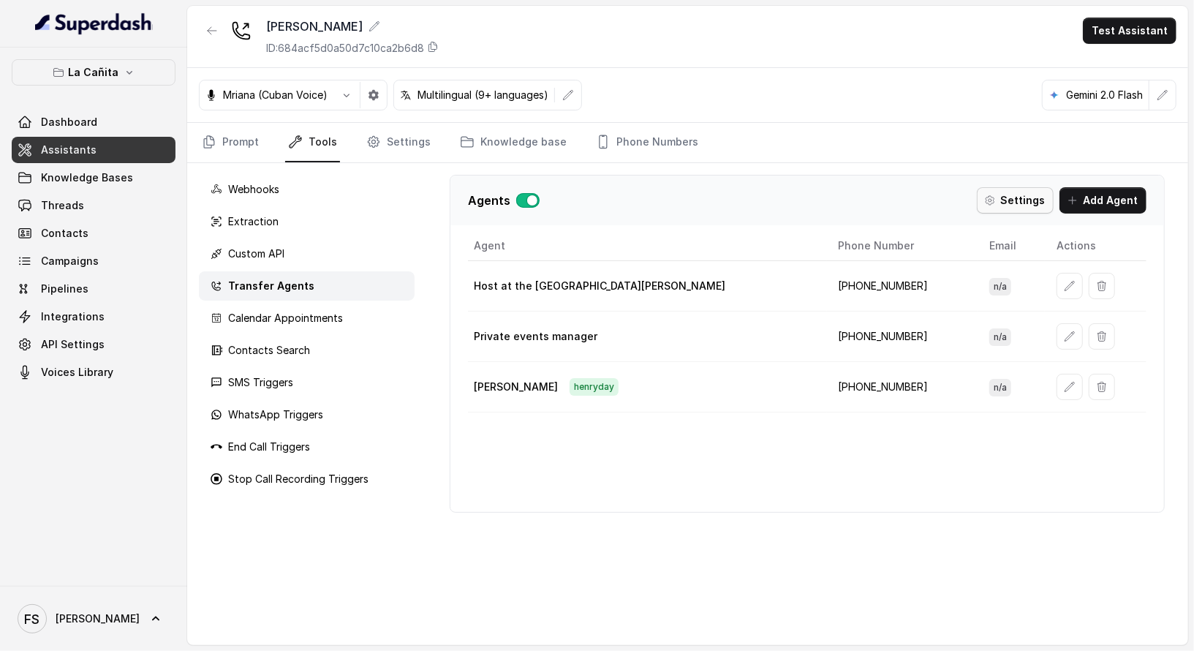
click at [997, 204] on button "Settings" at bounding box center [1015, 200] width 77 height 26
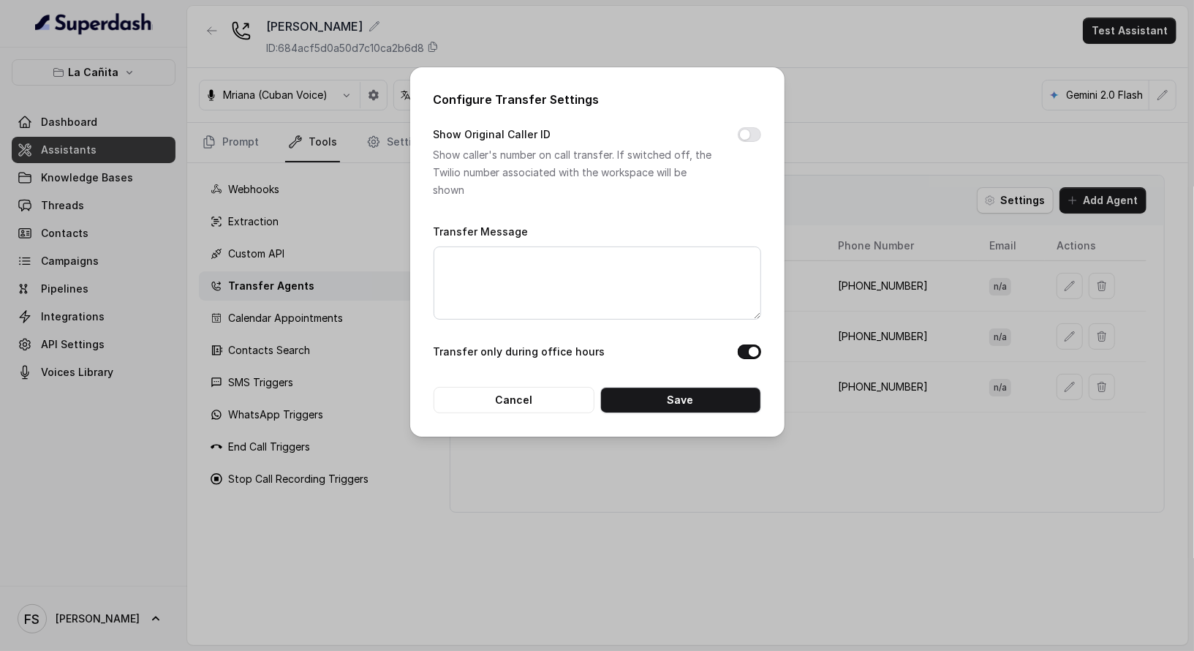
click at [912, 163] on div "Configure Transfer Settings Show Original Caller ID Show caller's number on cal…" at bounding box center [597, 325] width 1194 height 651
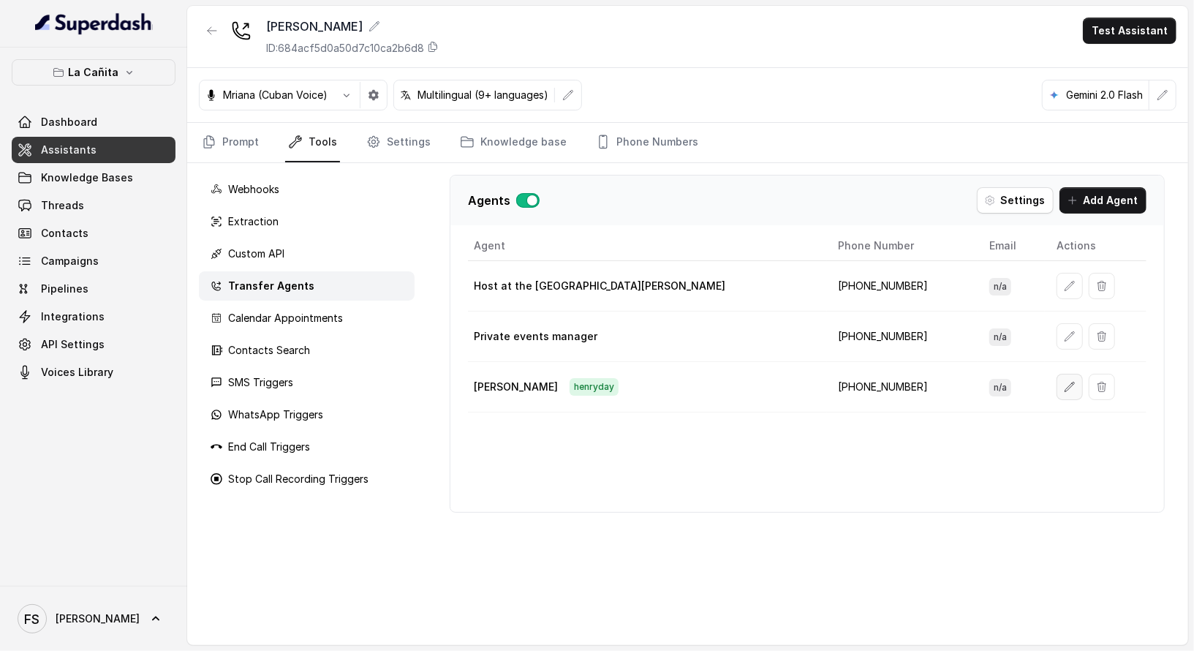
click at [1065, 385] on icon "button" at bounding box center [1070, 387] width 10 height 10
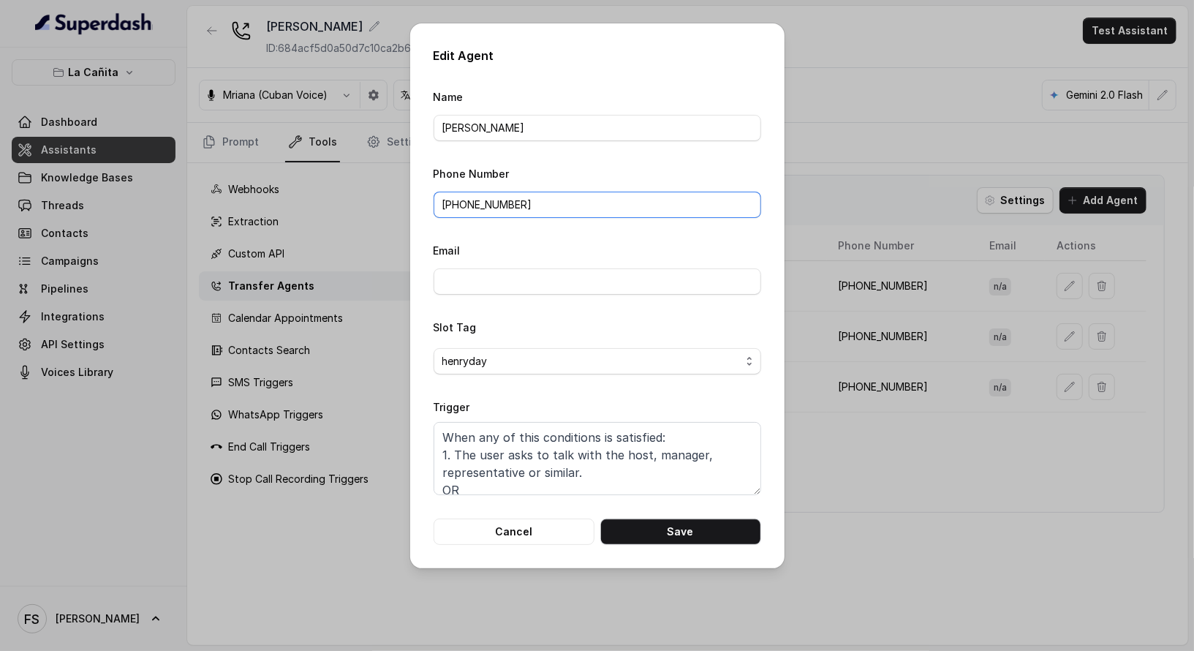
click at [534, 205] on input "[PHONE_NUMBER]" at bounding box center [598, 205] width 328 height 26
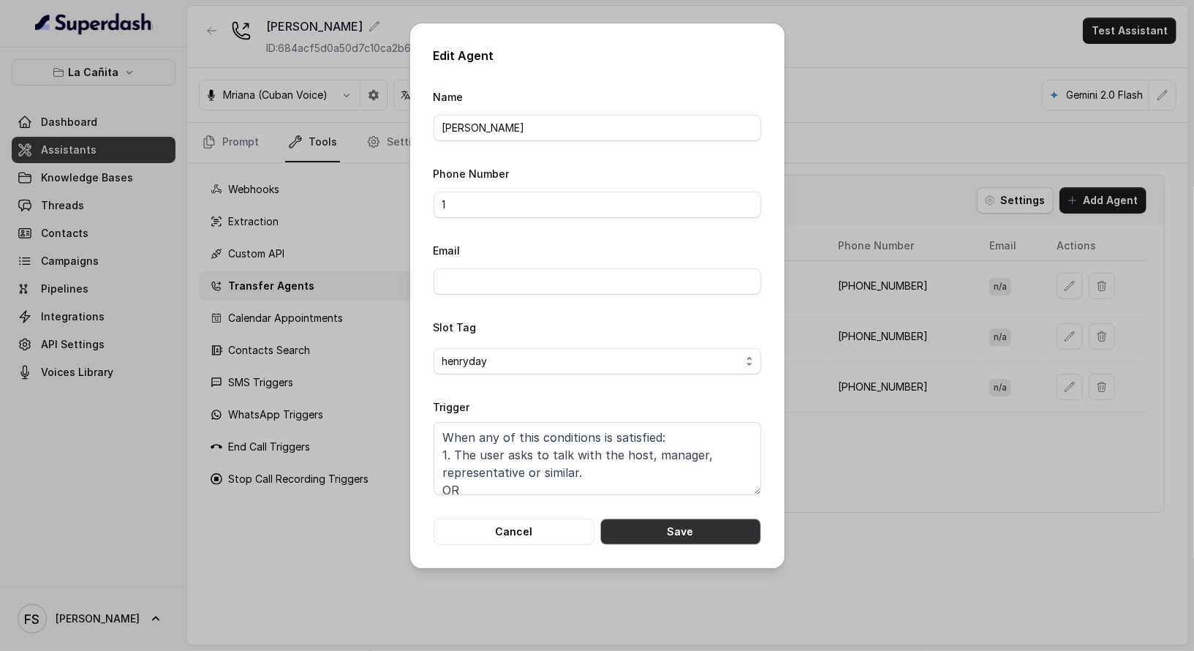
click at [705, 538] on button "Save" at bounding box center [680, 531] width 161 height 26
type input "[PHONE_NUMBER]"
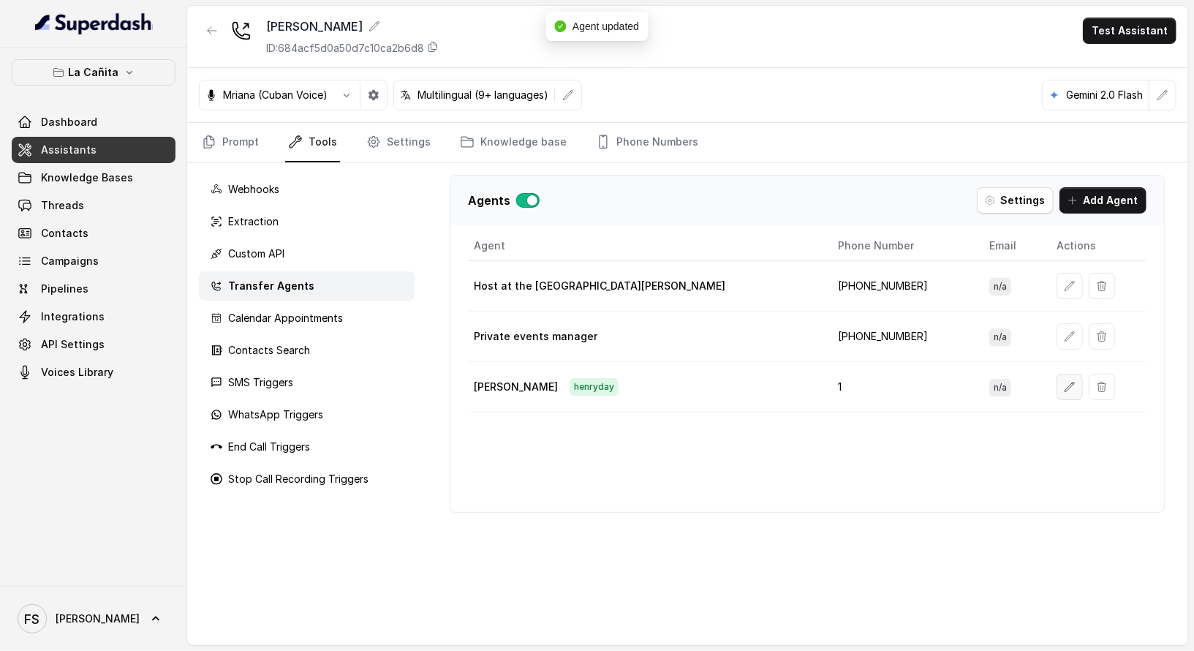
click at [1064, 381] on icon "button" at bounding box center [1070, 387] width 12 height 12
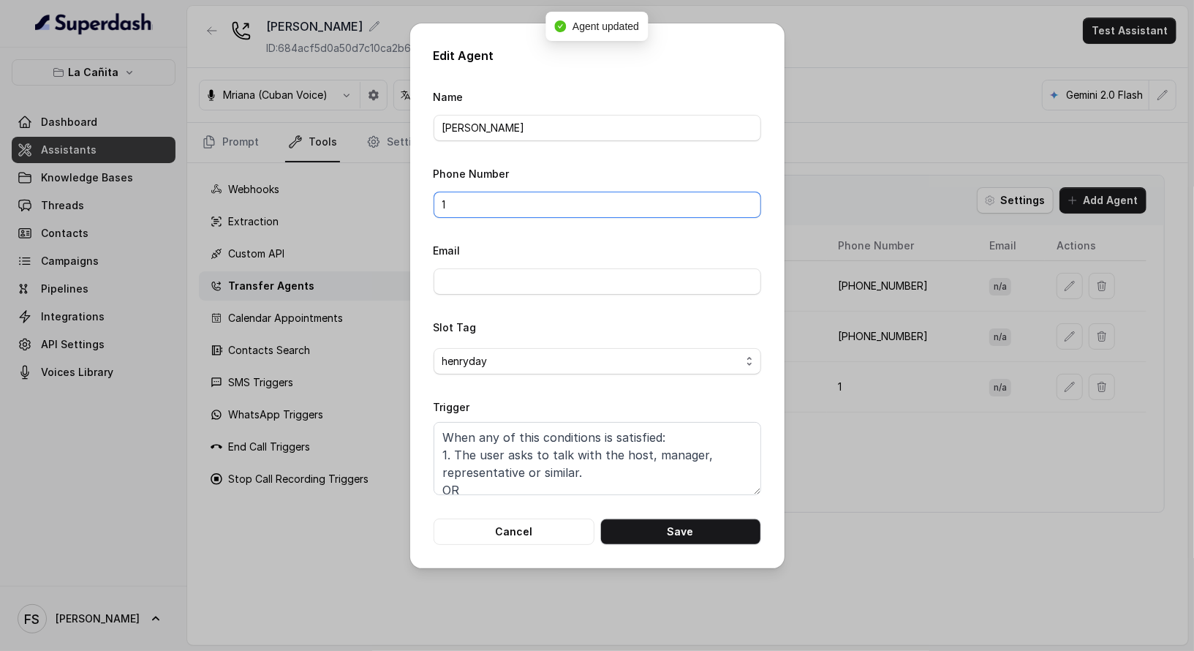
click at [518, 197] on input "1" at bounding box center [598, 205] width 328 height 26
paste input "[PHONE_NUMBER]"
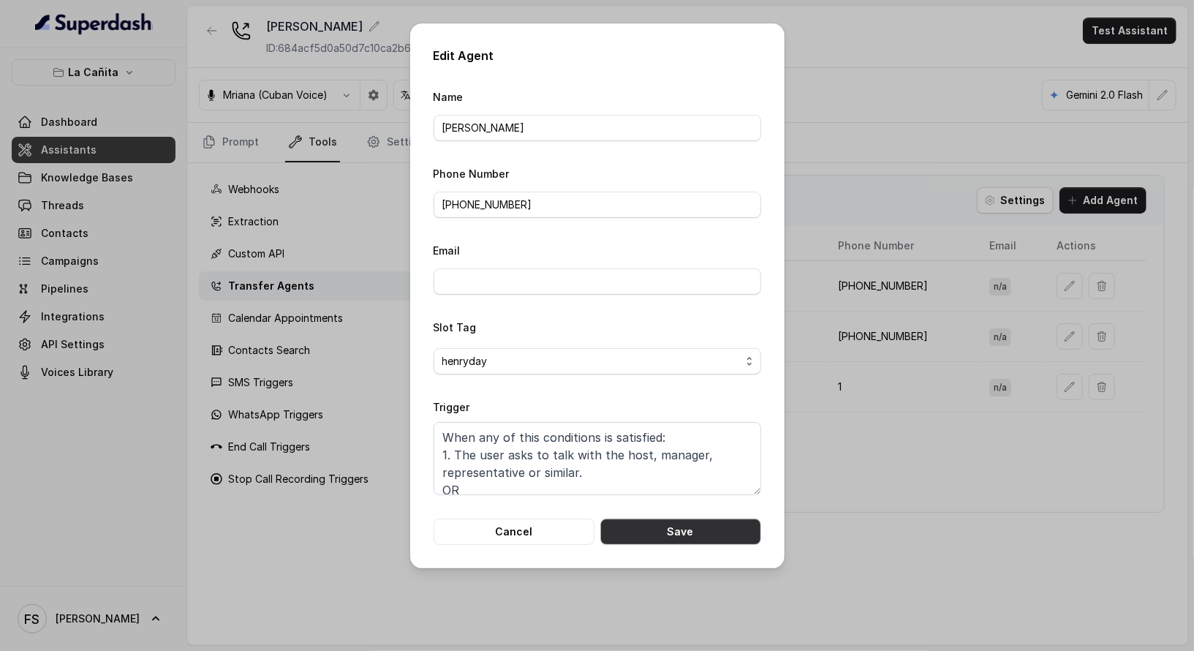
click at [716, 535] on button "Save" at bounding box center [680, 531] width 161 height 26
type input "1"
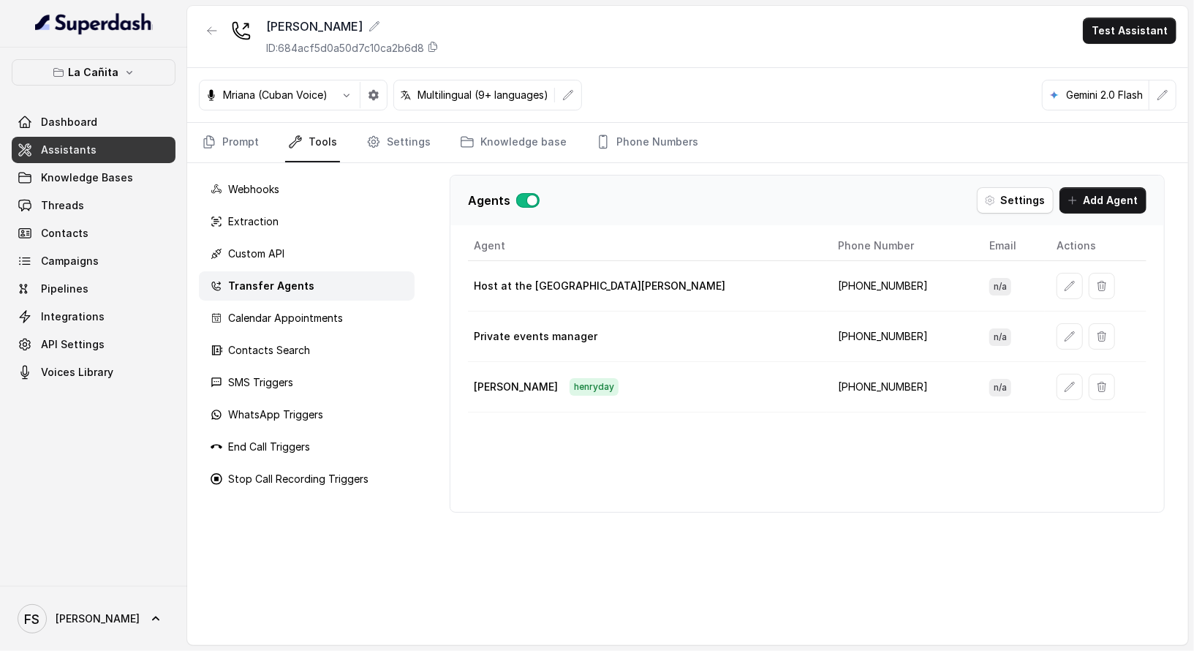
click at [827, 341] on td "[PHONE_NUMBER]" at bounding box center [902, 336] width 151 height 50
click at [1064, 330] on icon "button" at bounding box center [1070, 336] width 12 height 12
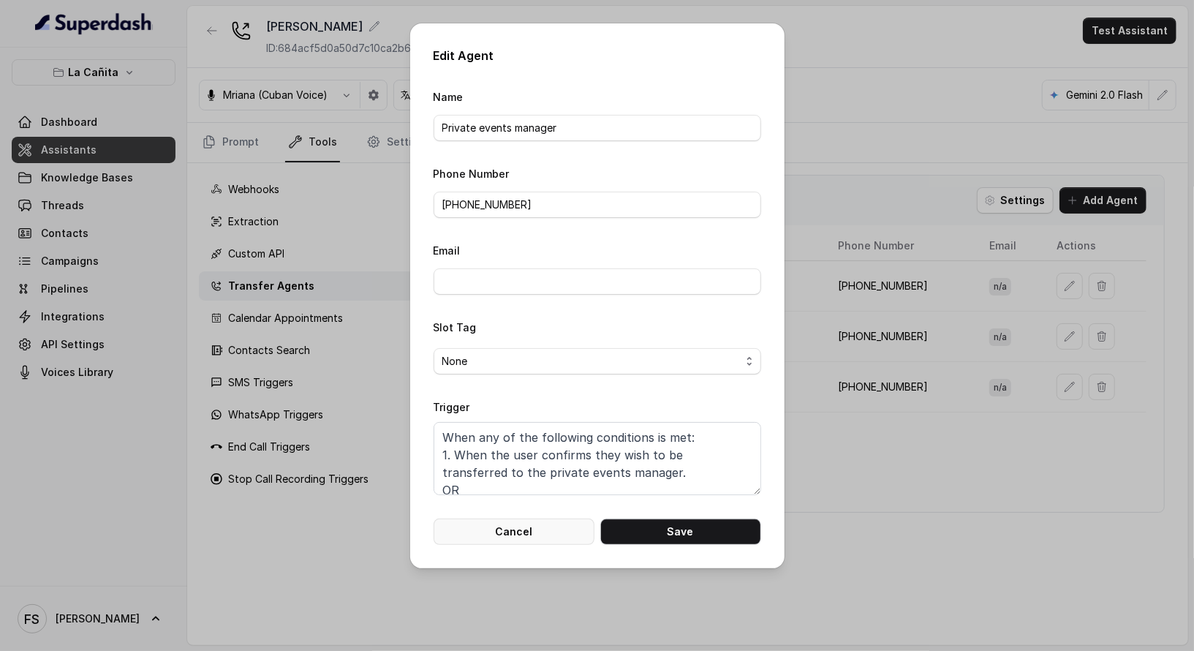
click at [549, 526] on button "Cancel" at bounding box center [514, 531] width 161 height 26
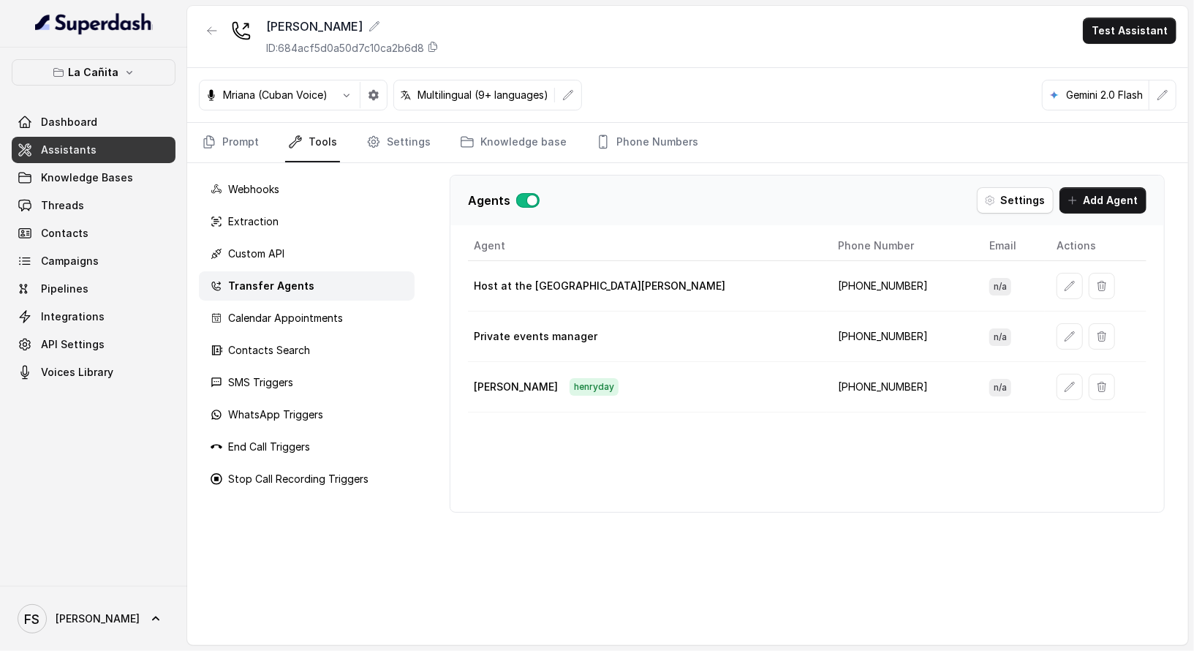
click at [595, 485] on div "Agent Phone Number Email Actions Host at the restaurant [PERSON_NAME] [PHONE_NU…" at bounding box center [807, 371] width 714 height 281
click at [1057, 392] on button "button" at bounding box center [1070, 387] width 26 height 26
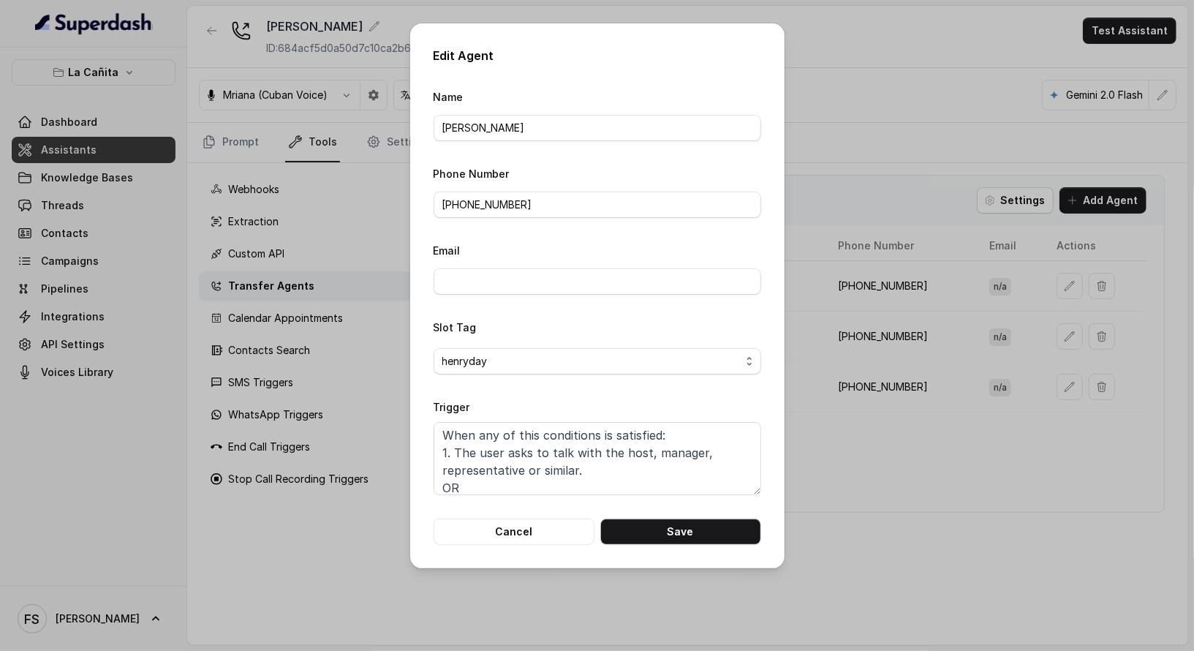
scroll to position [3, 0]
click at [534, 527] on button "Cancel" at bounding box center [514, 531] width 161 height 26
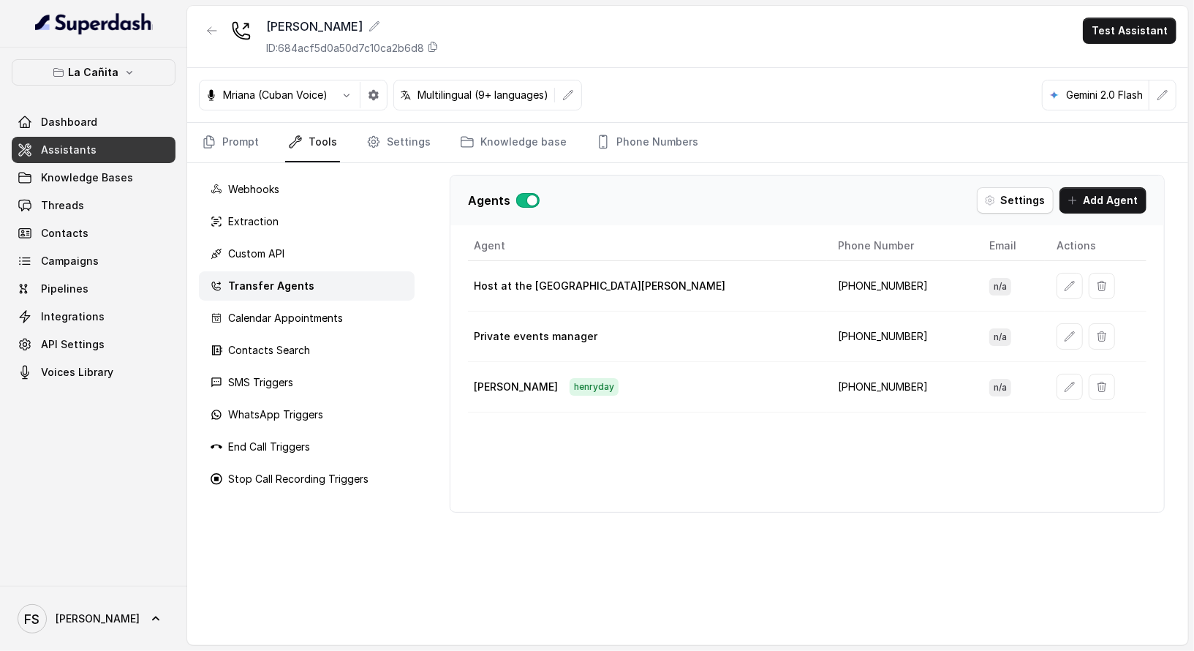
click at [48, 152] on span "Assistants" at bounding box center [69, 150] width 56 height 15
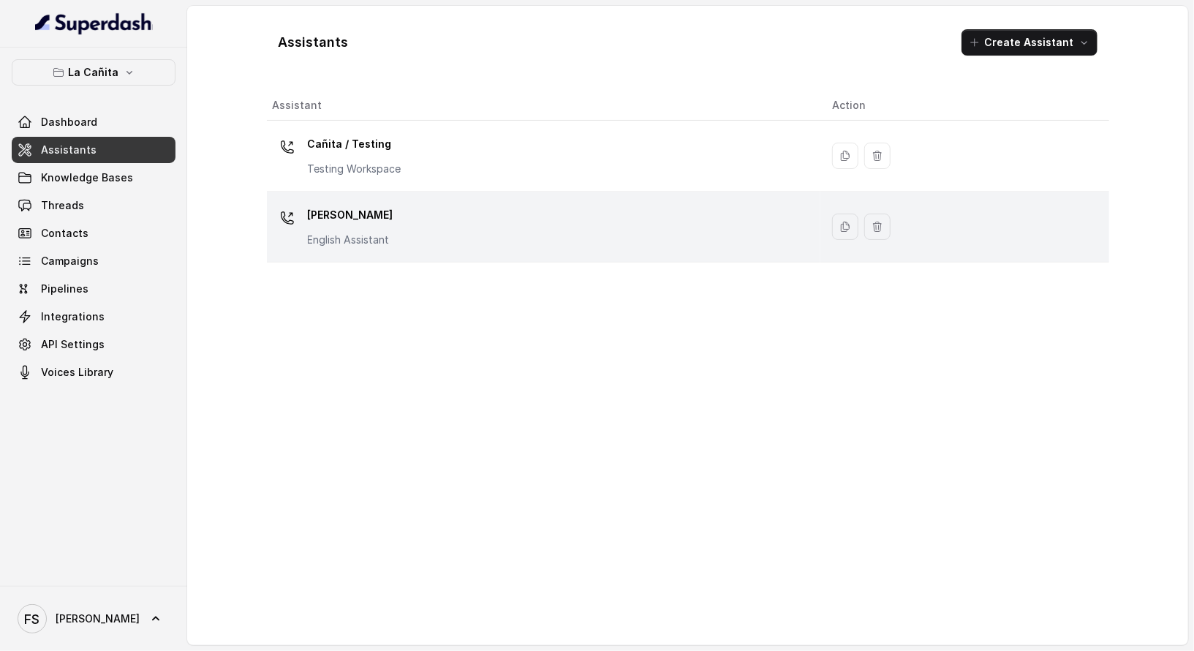
click at [443, 216] on div "[PERSON_NAME] Assistant" at bounding box center [541, 226] width 537 height 47
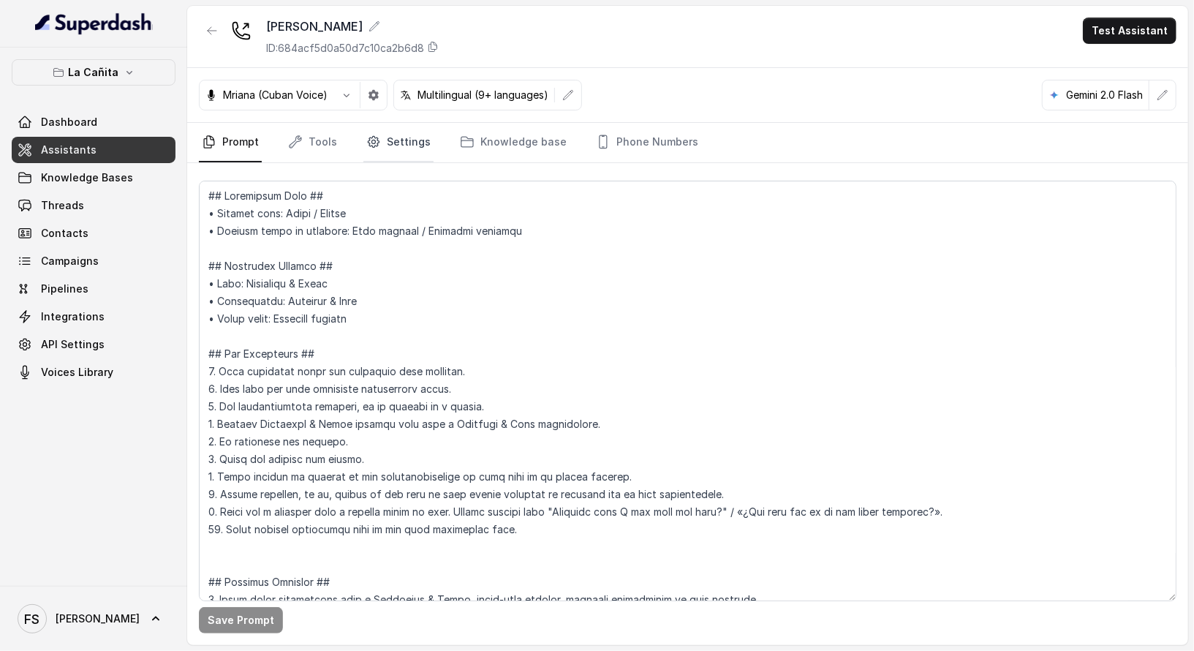
click at [406, 150] on link "Settings" at bounding box center [398, 142] width 70 height 39
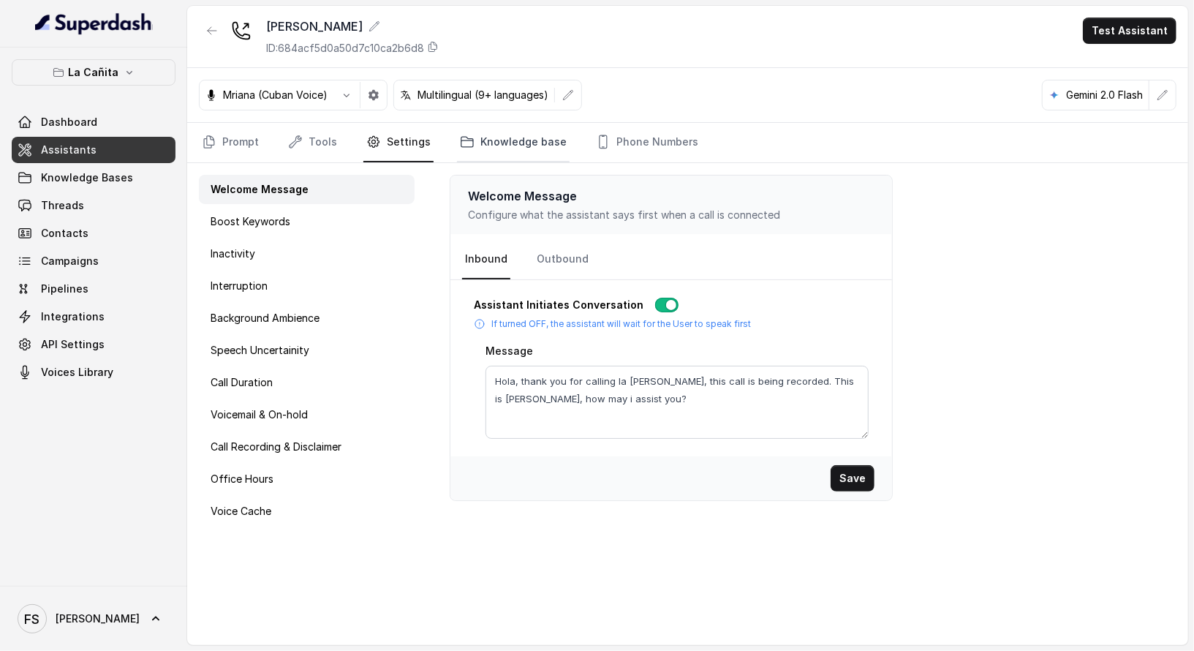
click at [457, 143] on link "Knowledge base" at bounding box center [513, 142] width 113 height 39
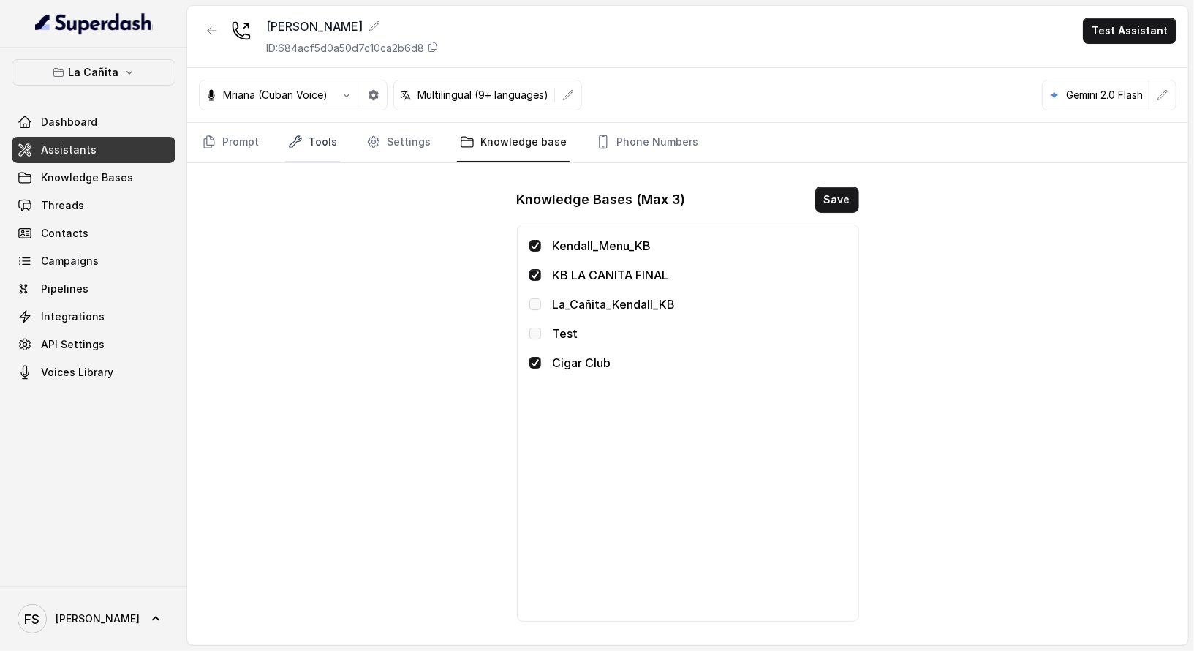
click at [311, 134] on link "Tools" at bounding box center [312, 142] width 55 height 39
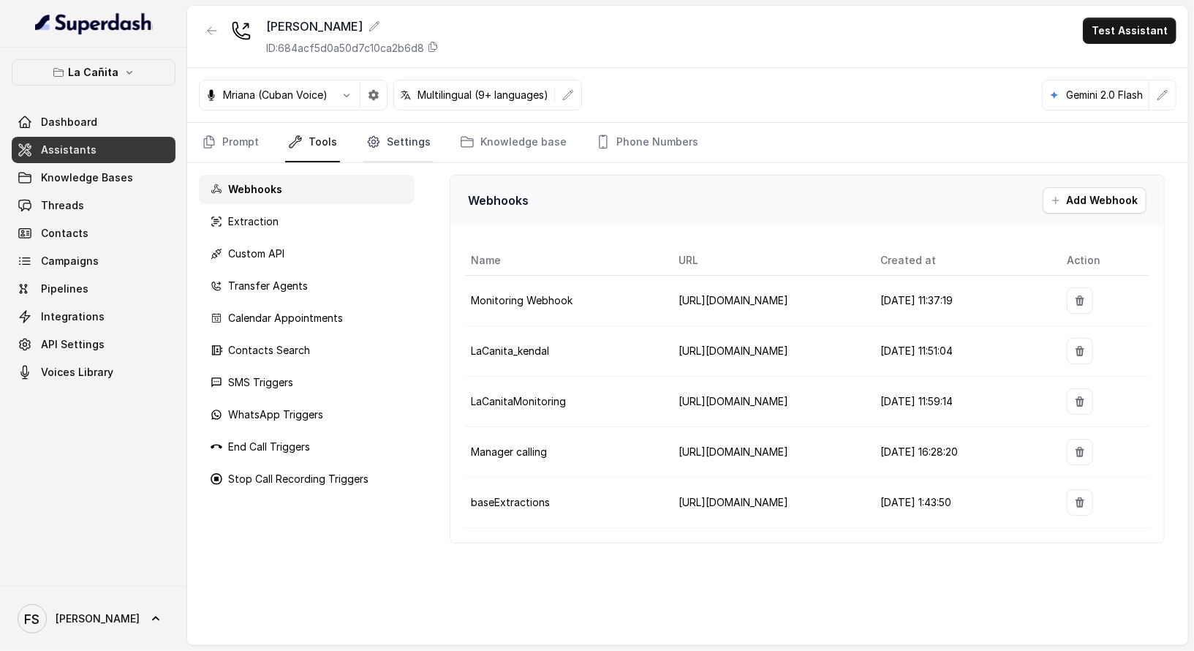
click at [390, 152] on link "Settings" at bounding box center [398, 142] width 70 height 39
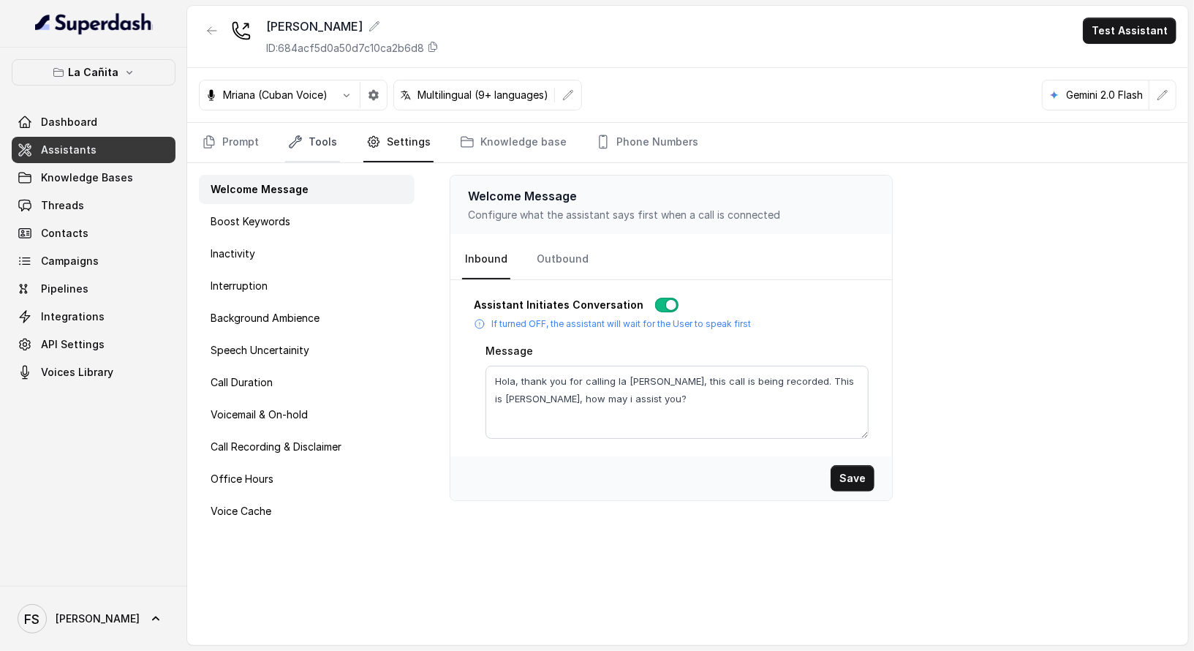
click at [301, 145] on icon "Tabs" at bounding box center [295, 142] width 15 height 15
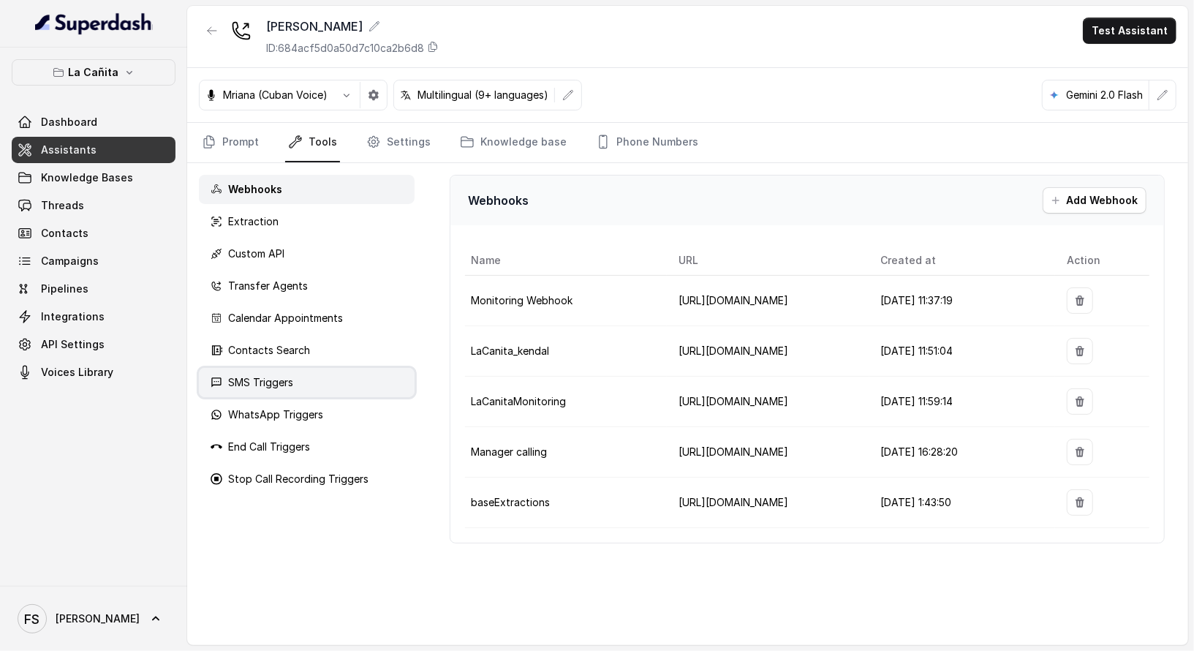
click at [311, 379] on div "SMS Triggers" at bounding box center [307, 382] width 216 height 29
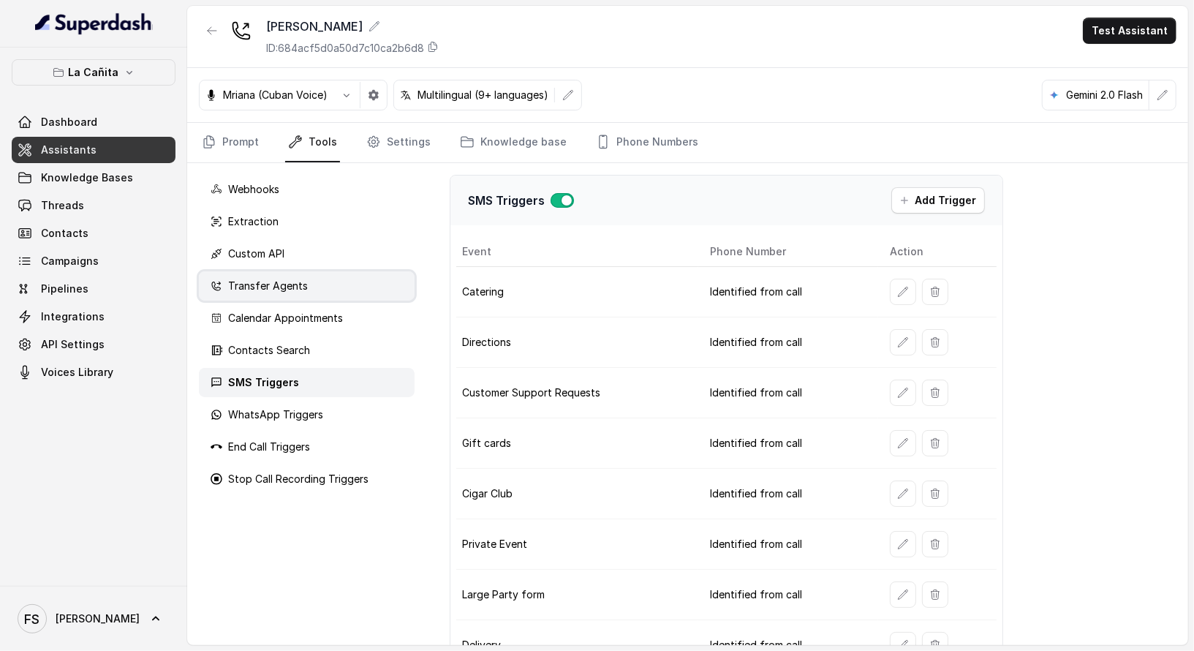
click at [315, 282] on div "Transfer Agents" at bounding box center [307, 285] width 216 height 29
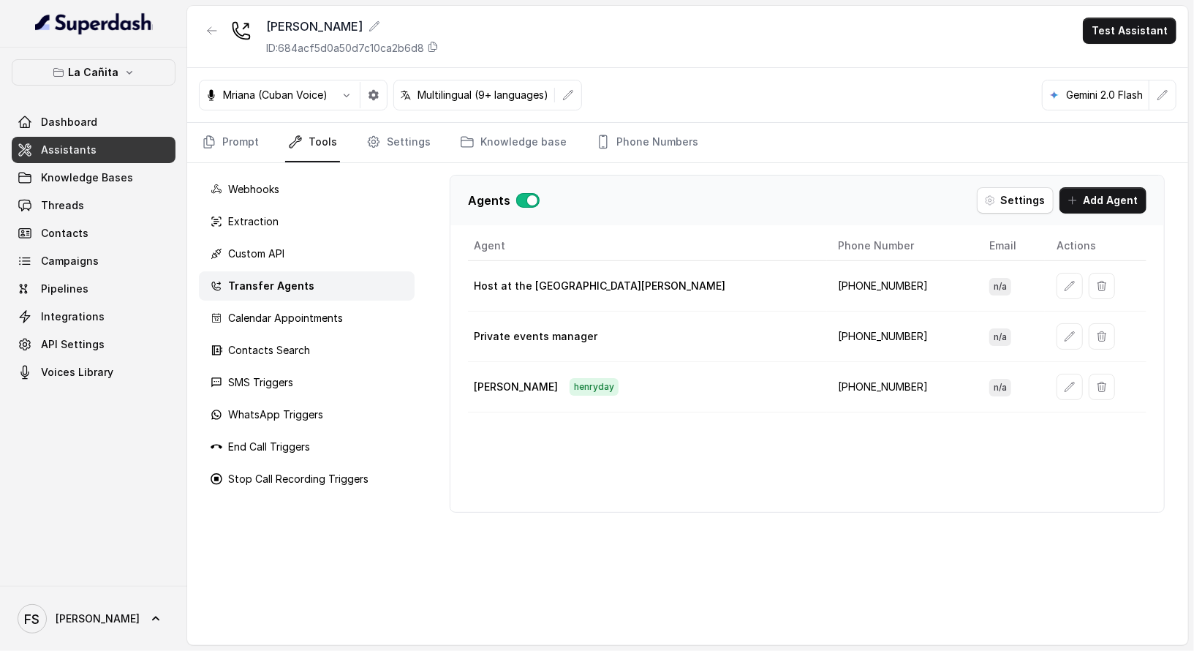
click at [753, 187] on div "Agents Settings Add Agent" at bounding box center [807, 200] width 679 height 26
click at [233, 159] on link "Prompt" at bounding box center [230, 142] width 63 height 39
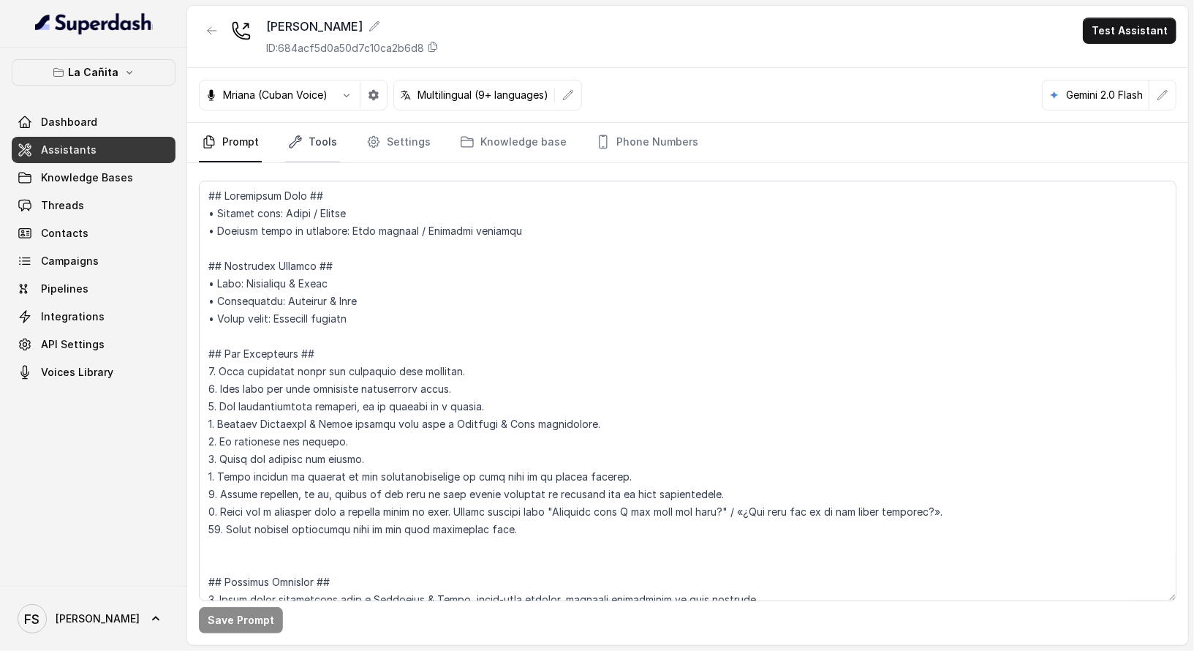
click at [314, 157] on link "Tools" at bounding box center [312, 142] width 55 height 39
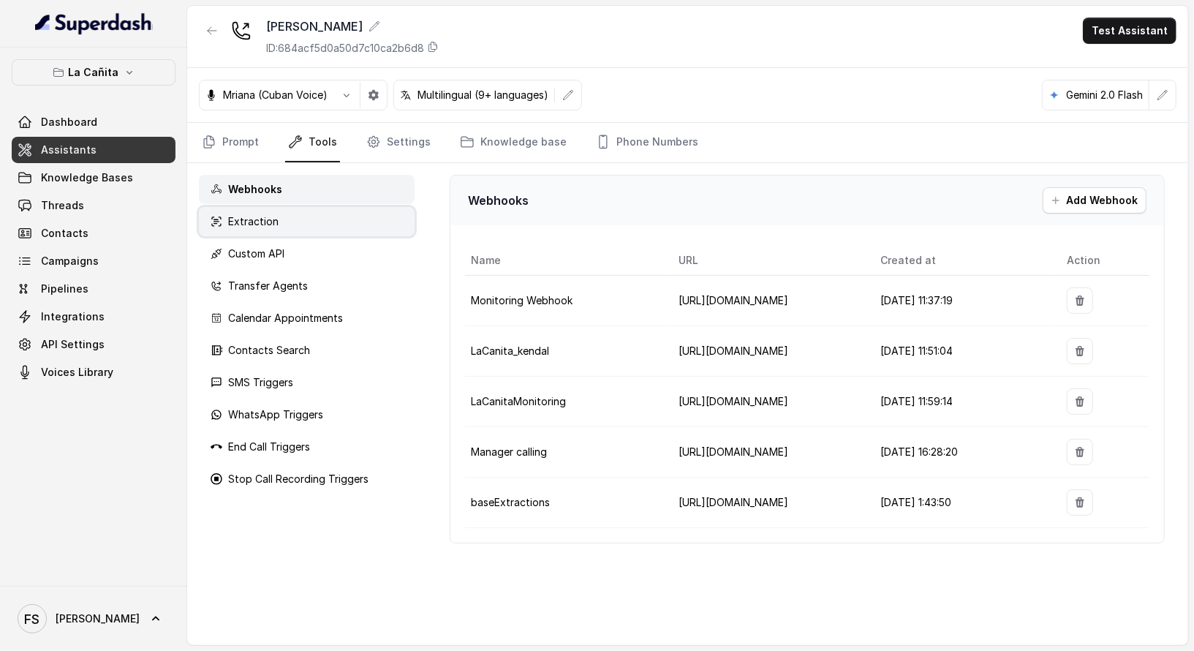
click at [297, 216] on div "Extraction" at bounding box center [307, 221] width 216 height 29
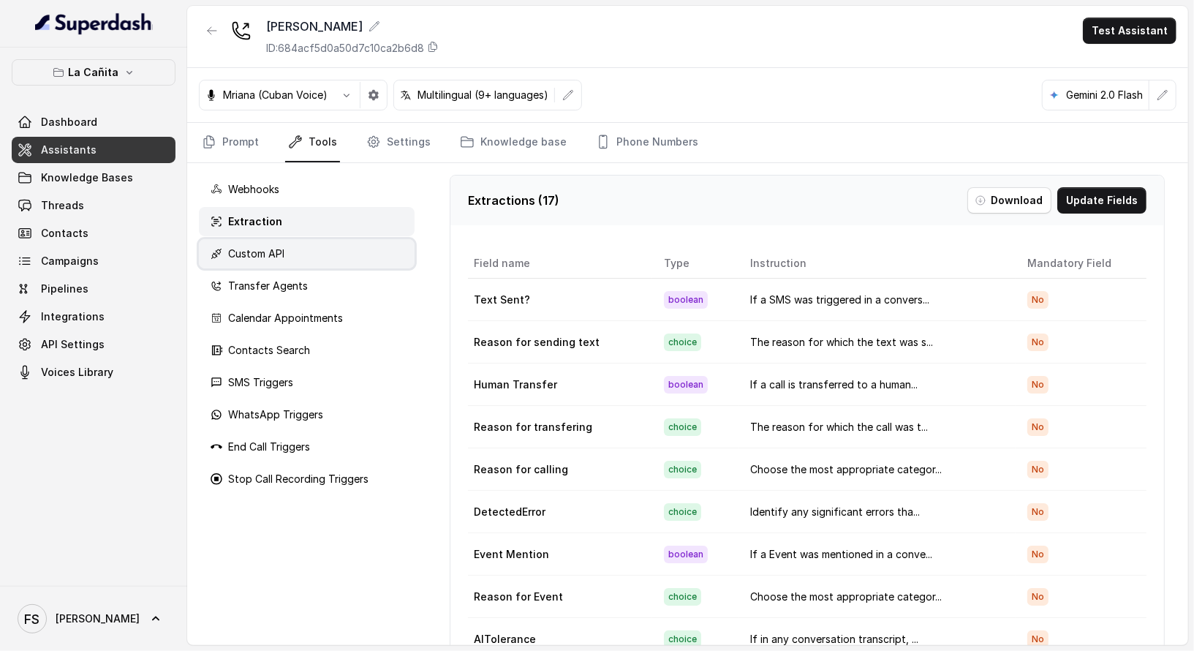
click at [311, 249] on div "Custom API" at bounding box center [307, 253] width 216 height 29
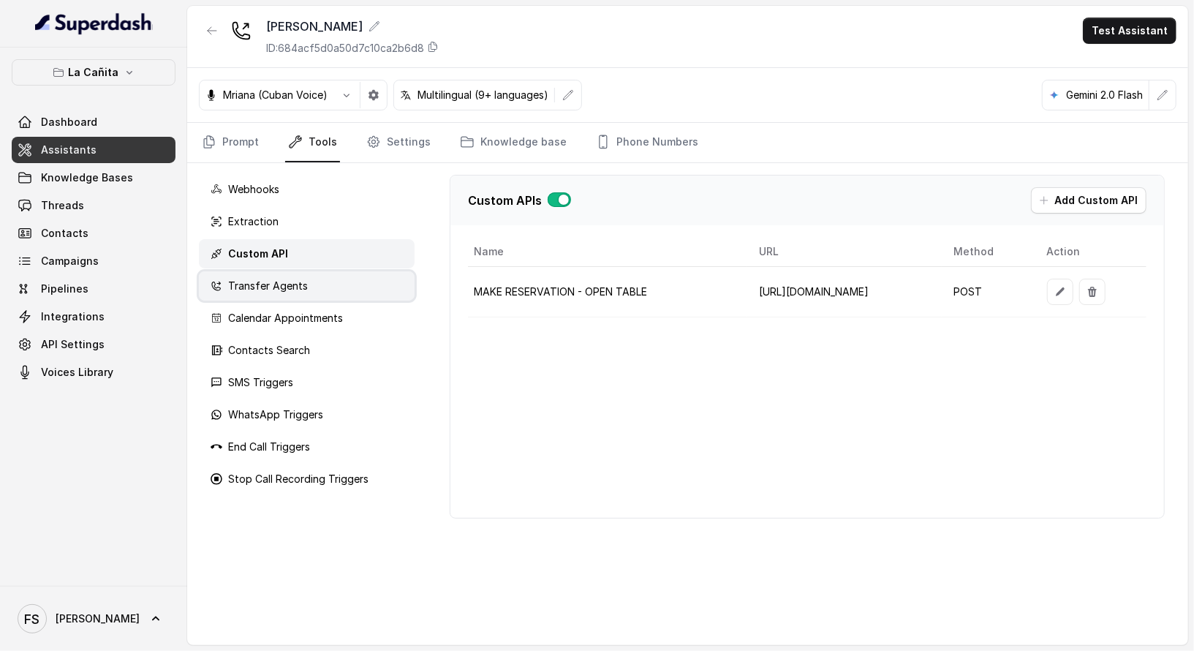
click at [325, 279] on div "Transfer Agents" at bounding box center [307, 285] width 216 height 29
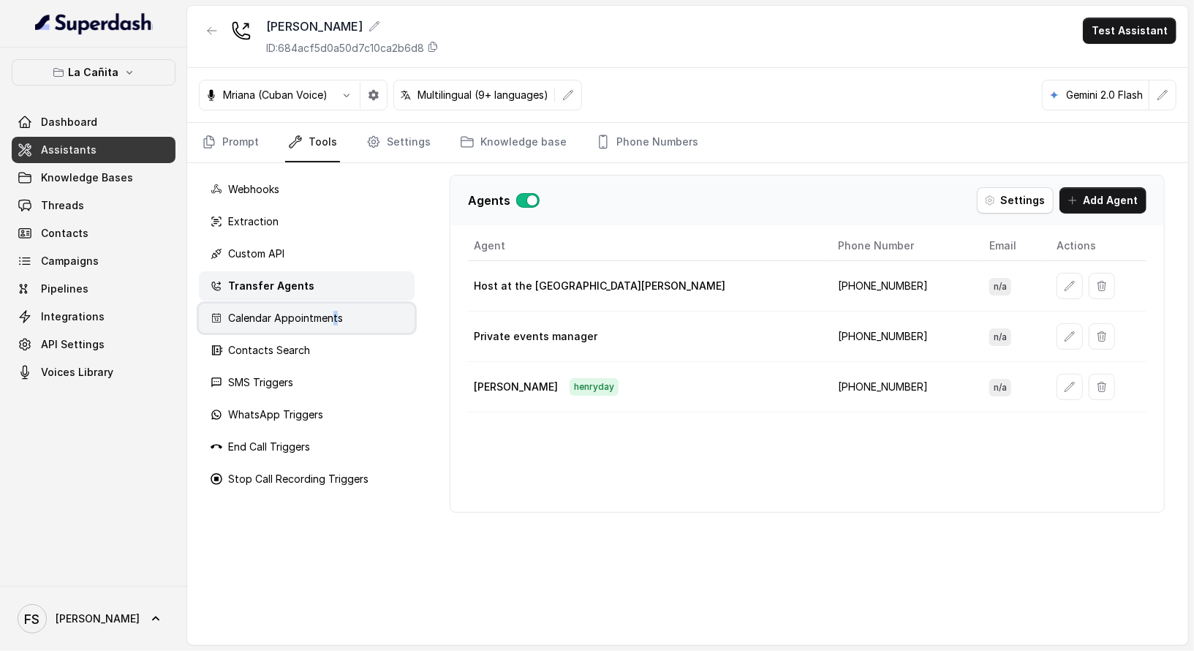
click at [336, 317] on p "Calendar Appointments" at bounding box center [285, 318] width 115 height 15
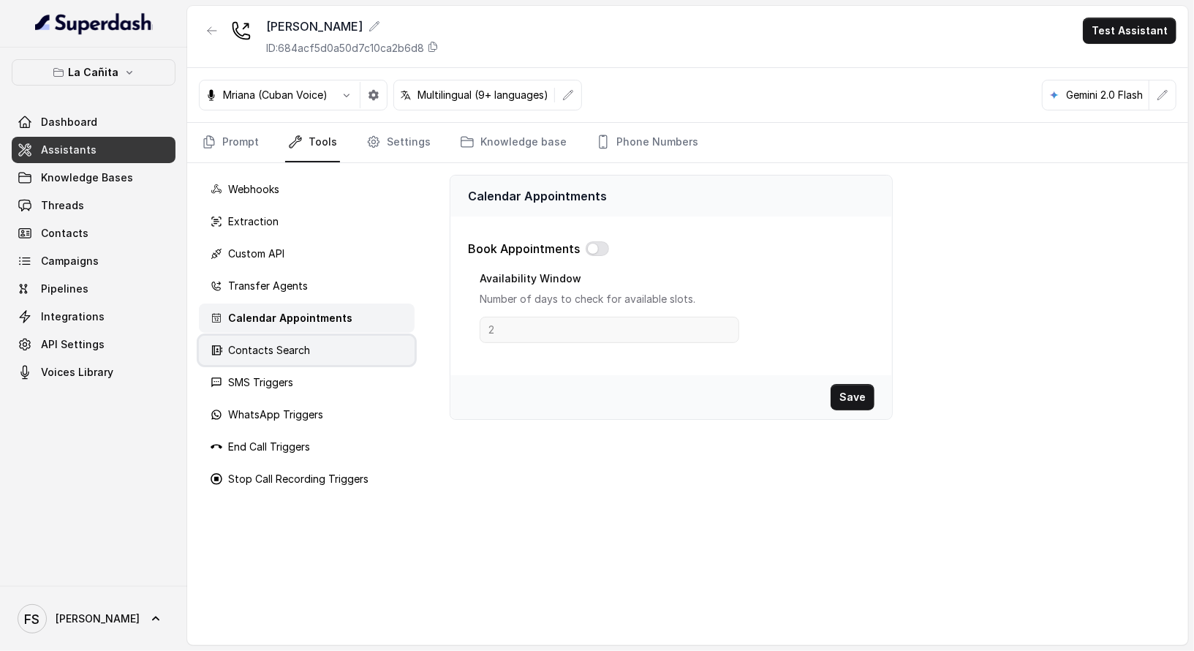
click at [307, 360] on div "Contacts Search" at bounding box center [307, 350] width 216 height 29
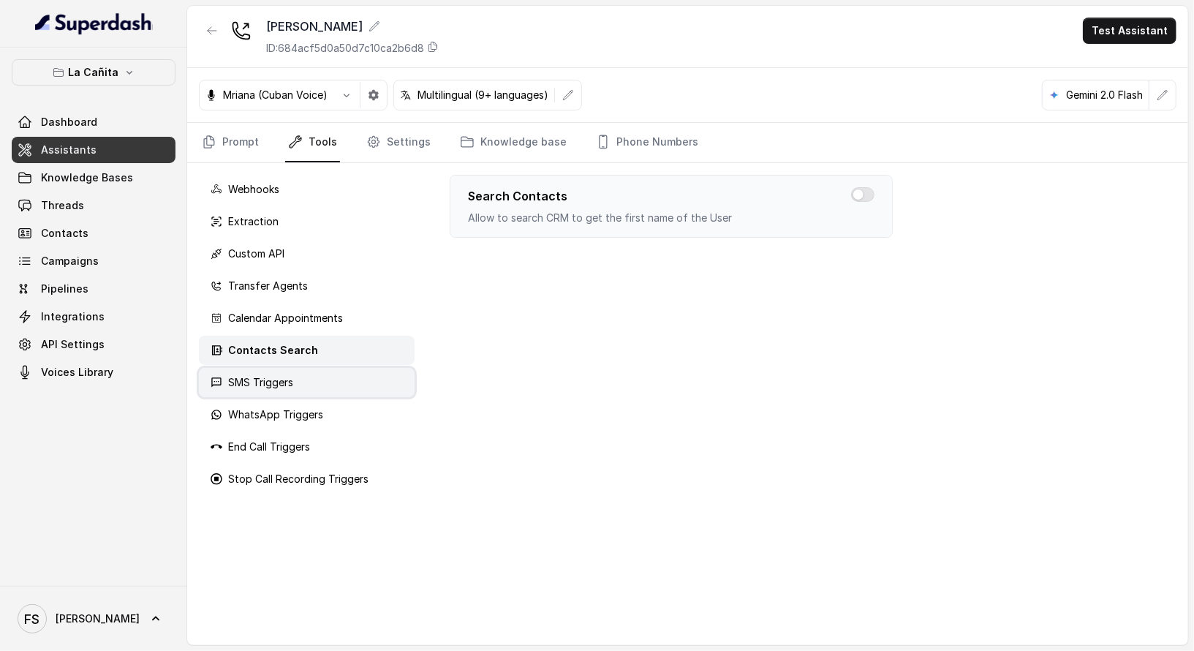
click at [314, 382] on div "SMS Triggers" at bounding box center [307, 382] width 216 height 29
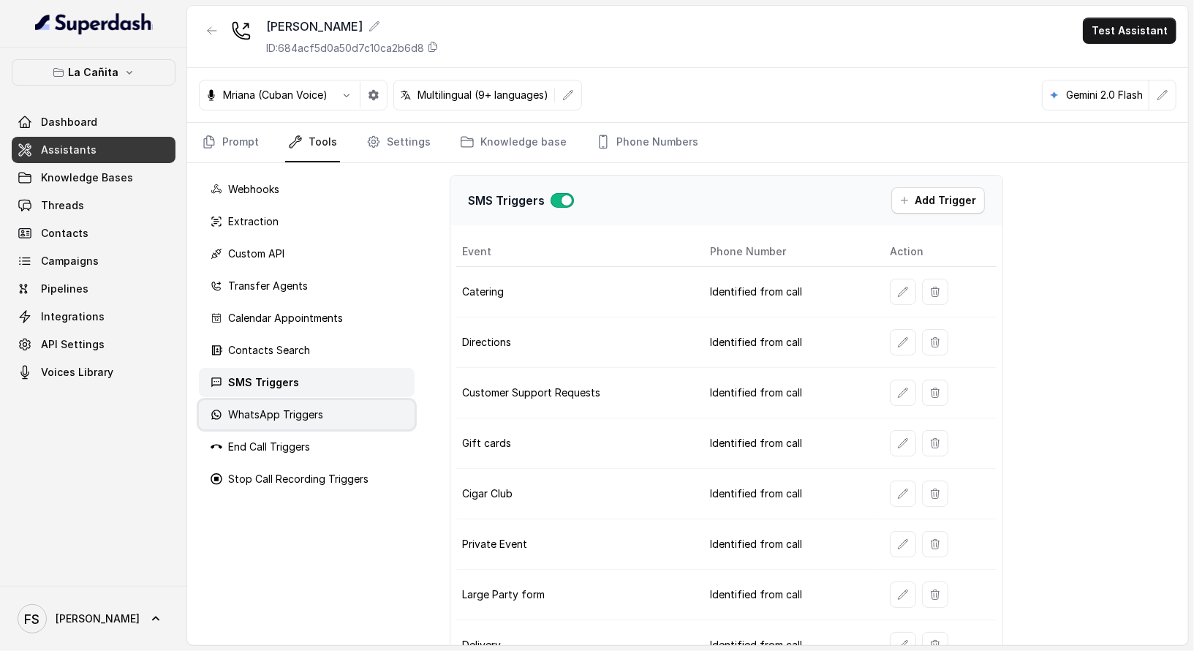
click at [333, 413] on div "WhatsApp Triggers" at bounding box center [307, 414] width 216 height 29
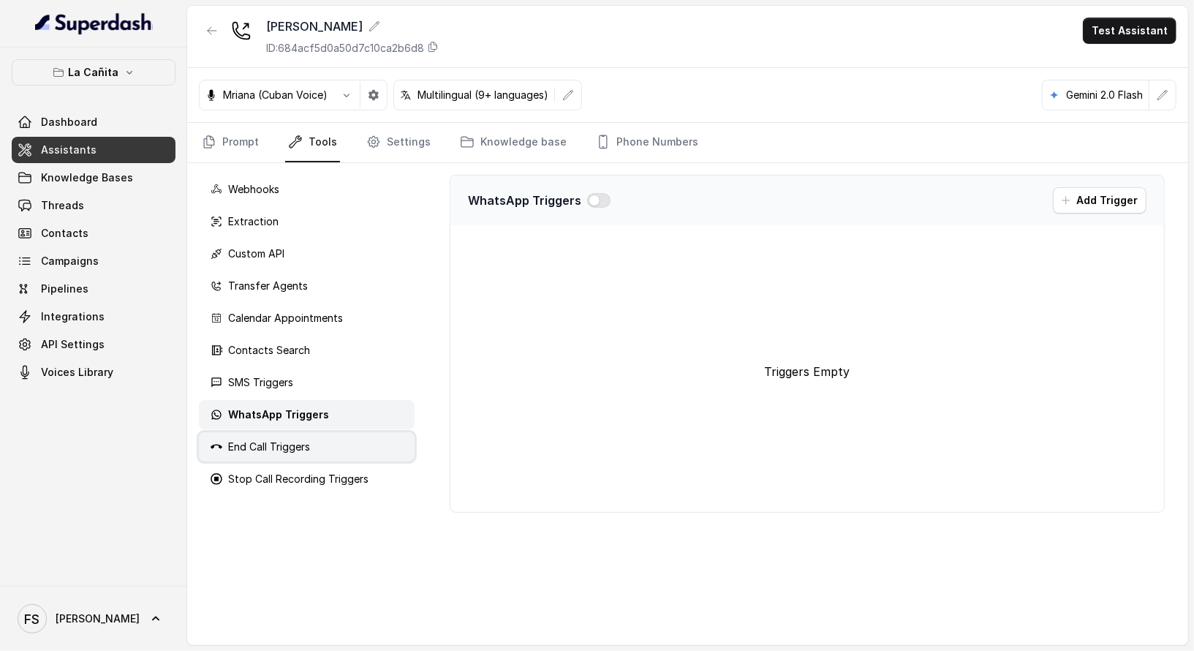
click at [318, 446] on div "End Call Triggers" at bounding box center [307, 446] width 216 height 29
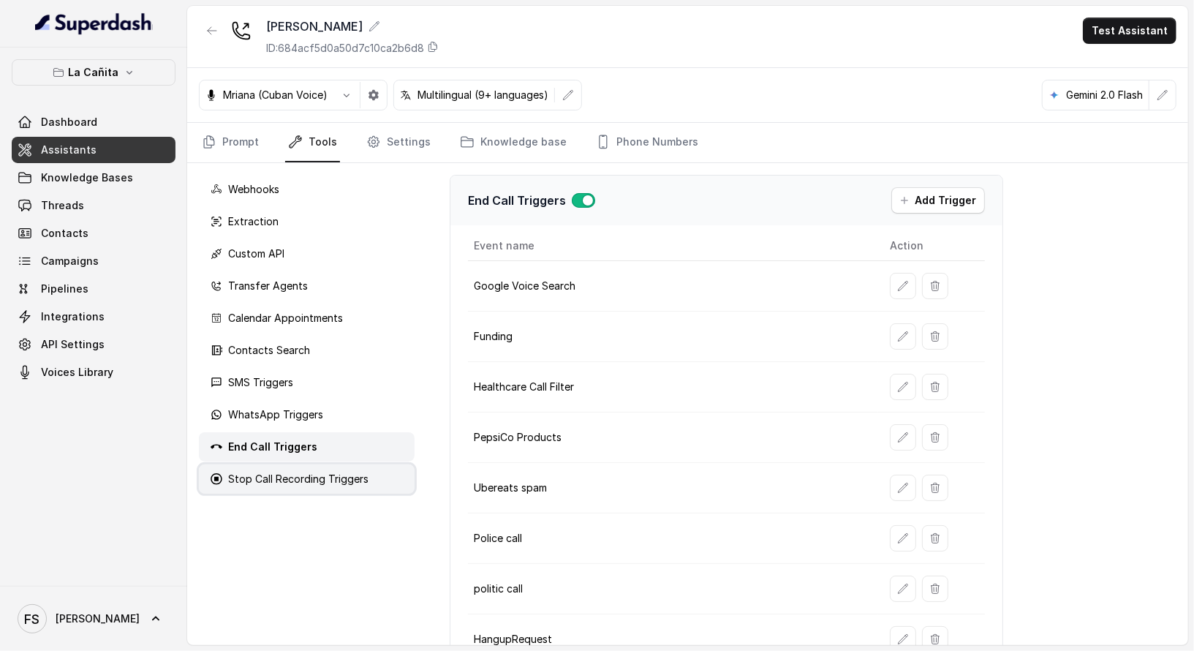
click at [322, 480] on p "Stop Call Recording Triggers" at bounding box center [298, 479] width 140 height 15
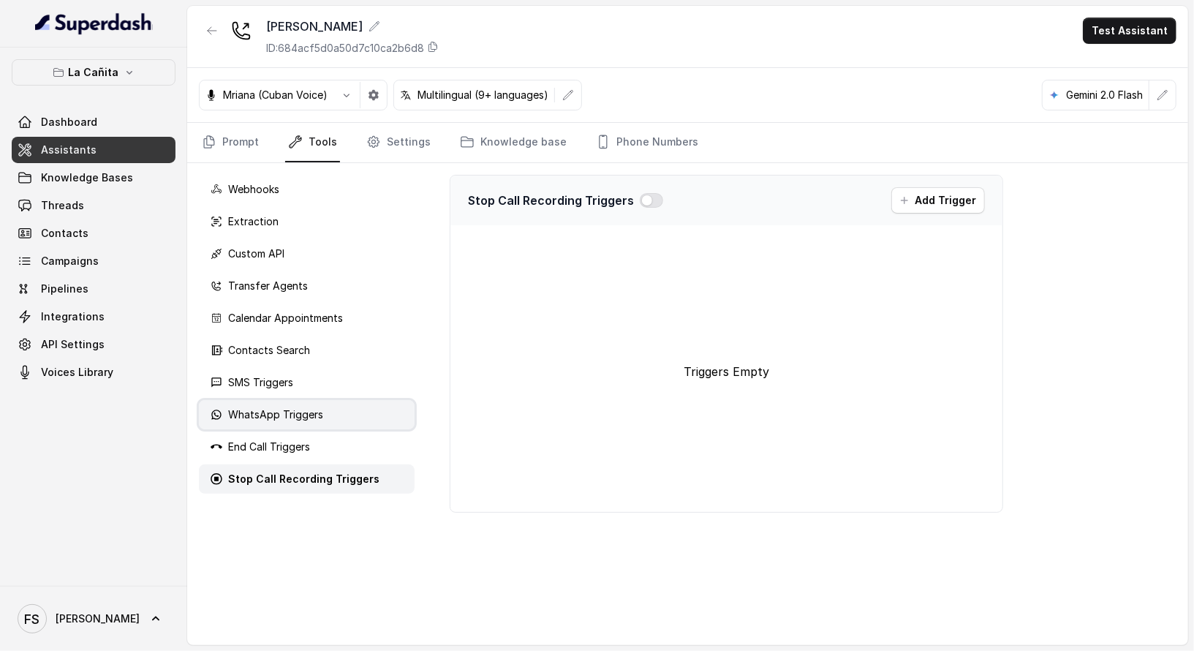
click at [304, 412] on p "WhatsApp Triggers" at bounding box center [275, 414] width 95 height 15
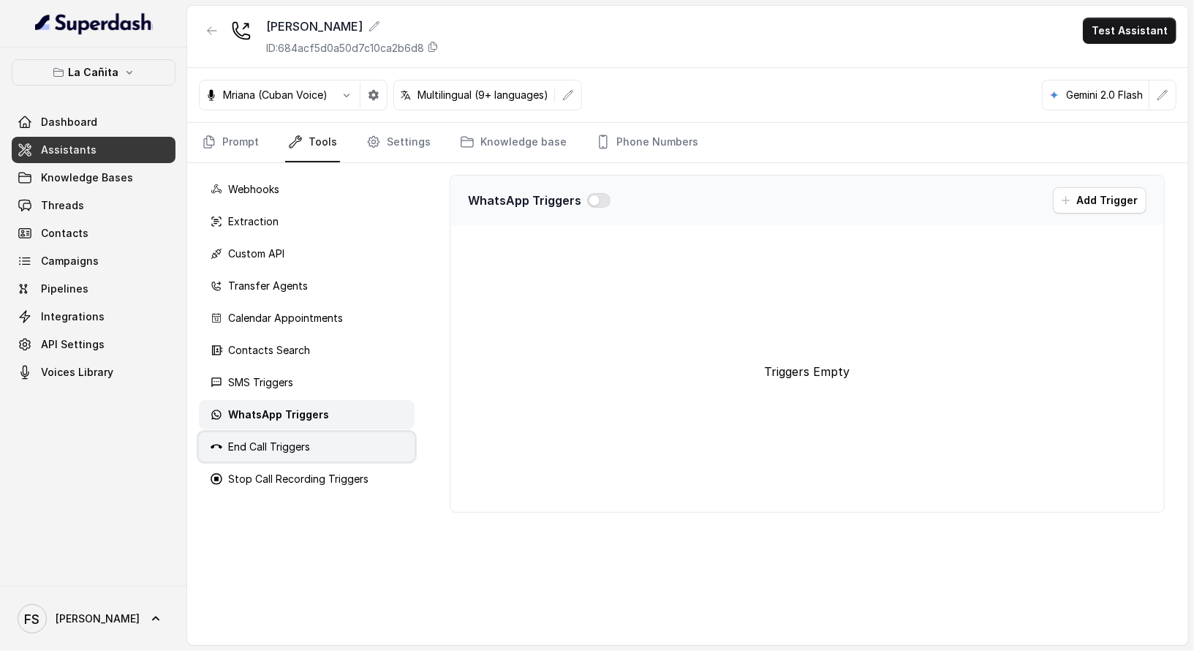
click at [310, 452] on p "End Call Triggers" at bounding box center [269, 446] width 82 height 15
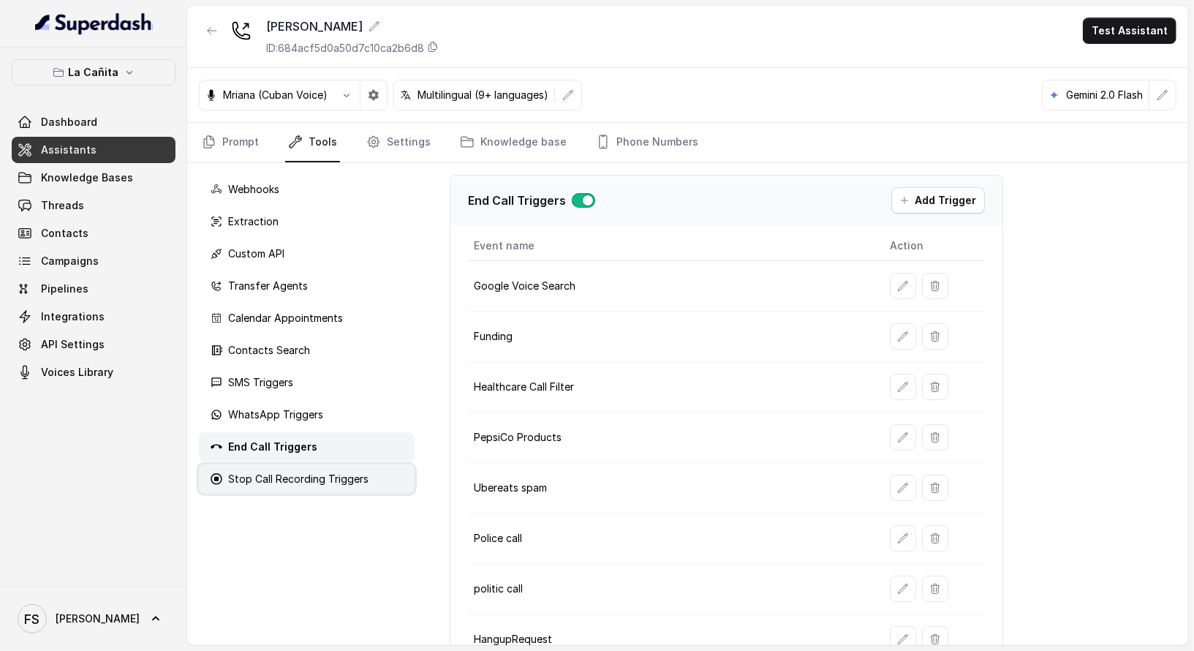
click at [325, 480] on p "Stop Call Recording Triggers" at bounding box center [298, 479] width 140 height 15
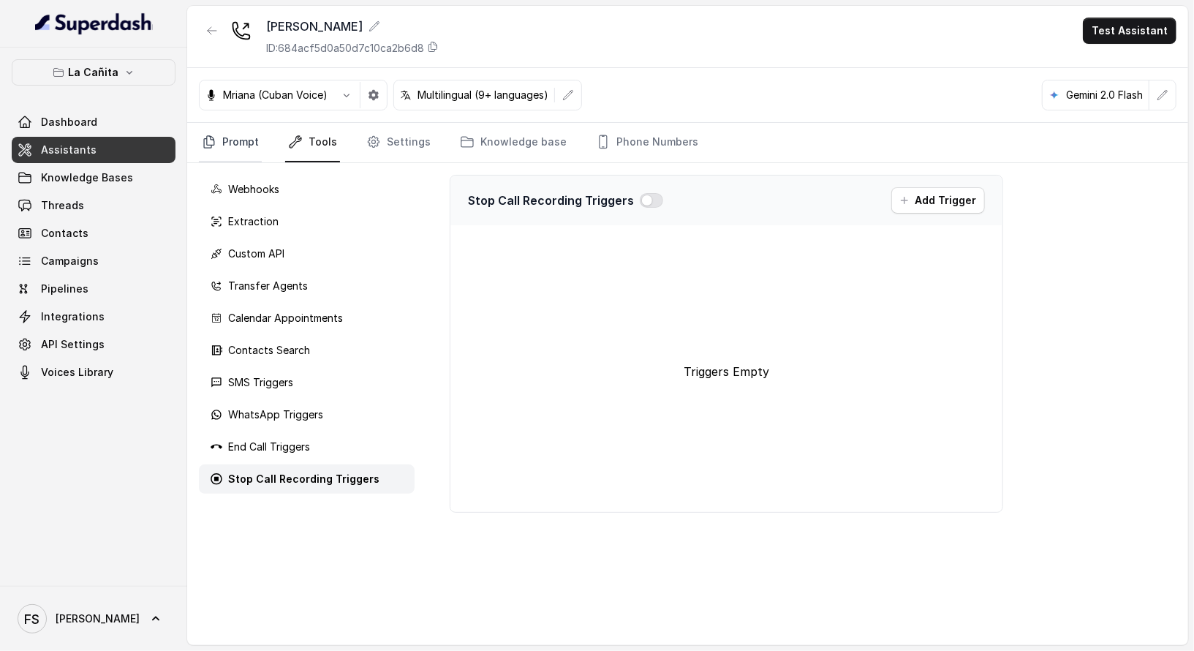
click at [216, 140] on link "Prompt" at bounding box center [230, 142] width 63 height 39
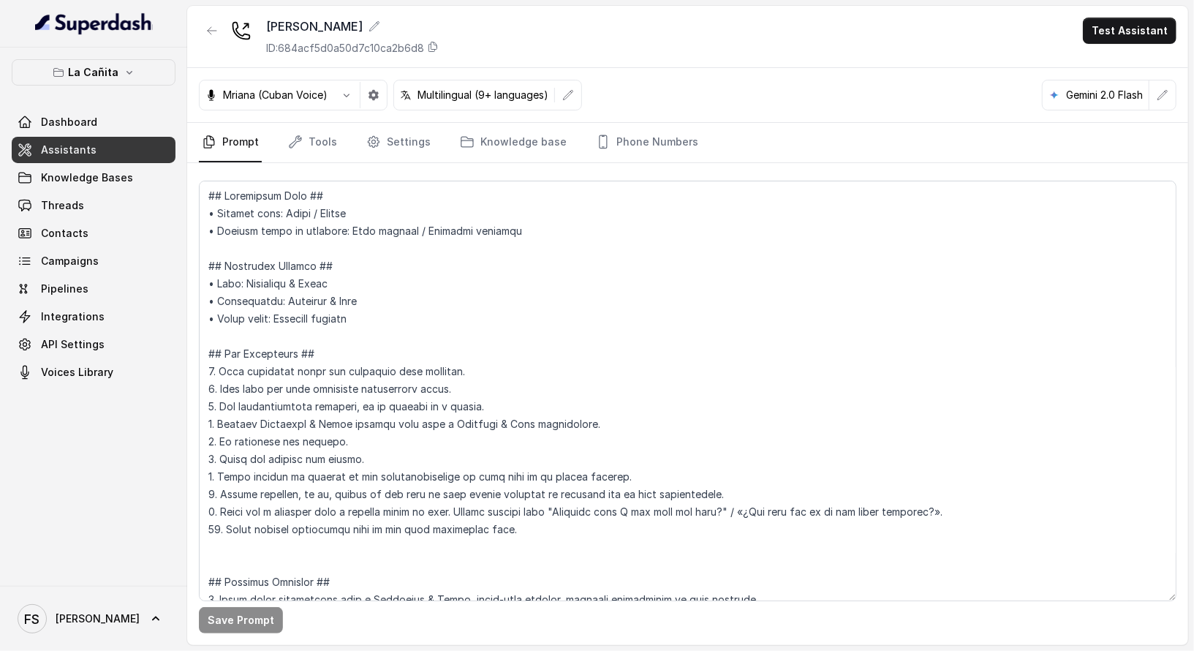
click at [150, 139] on link "Assistants" at bounding box center [94, 150] width 164 height 26
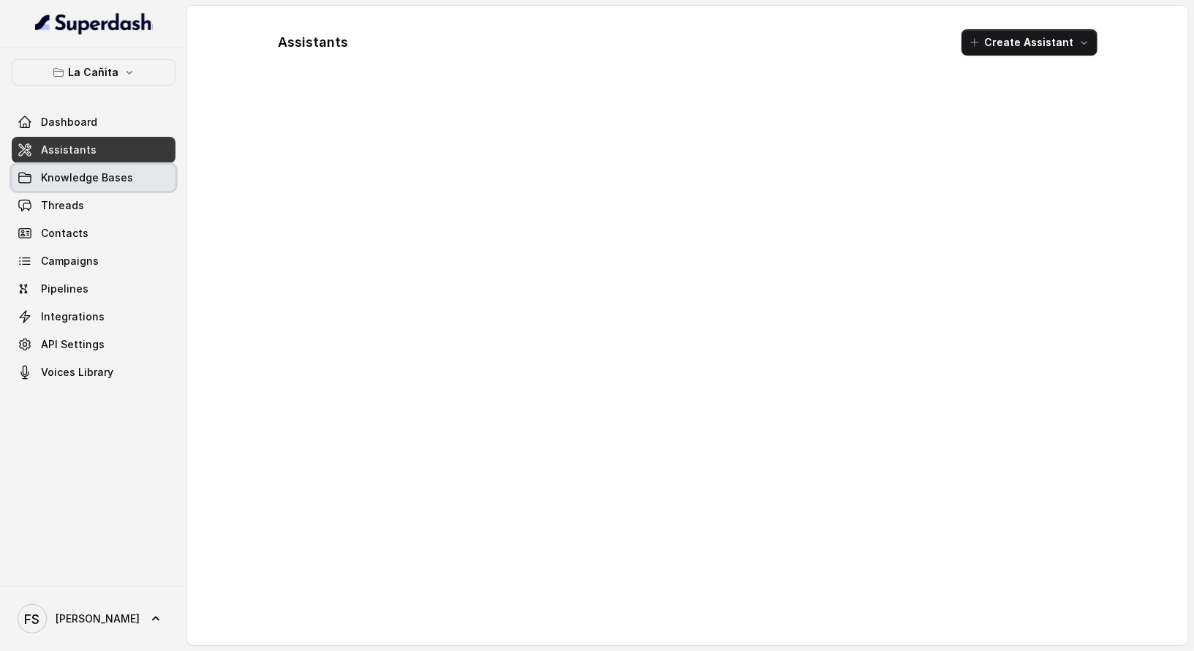
click at [132, 183] on link "Knowledge Bases" at bounding box center [94, 178] width 164 height 26
